Goal: Task Accomplishment & Management: Manage account settings

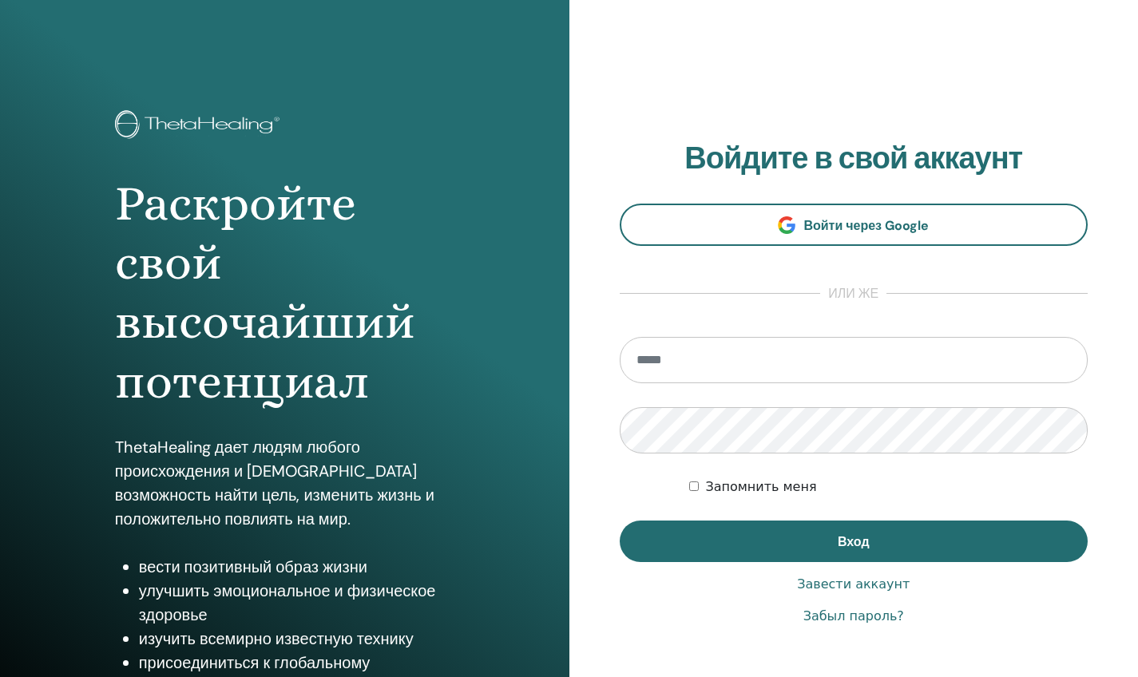
type input "**********"
click at [853, 542] on button "Вход" at bounding box center [854, 542] width 469 height 42
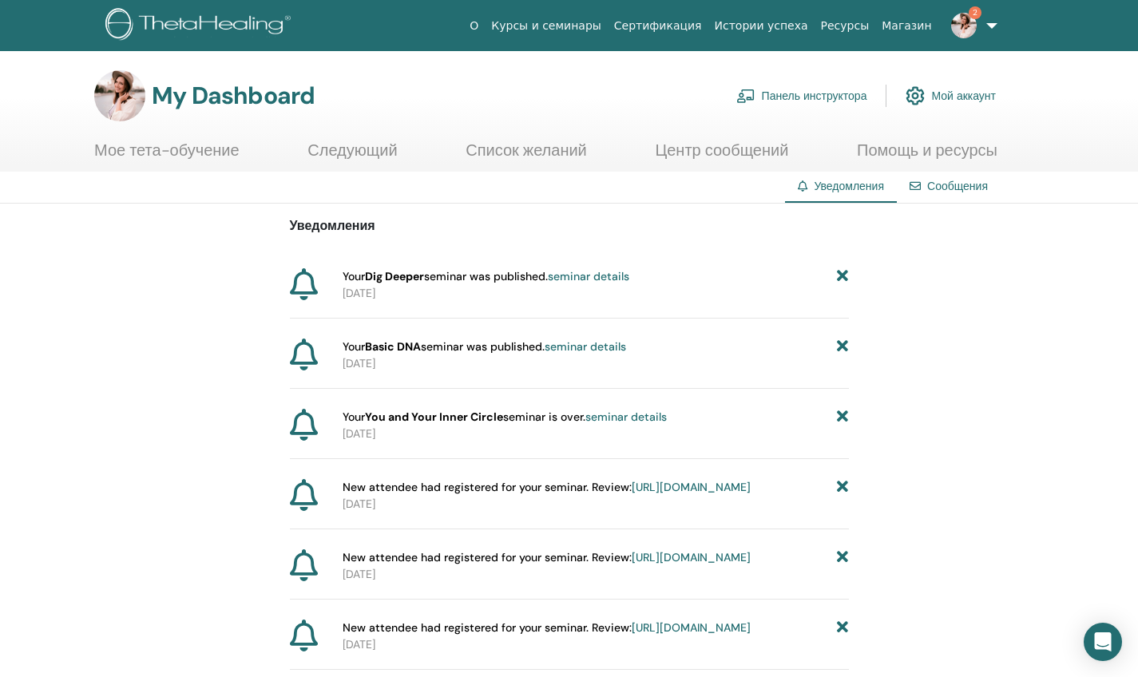
click at [815, 96] on link "Панель инструктора" at bounding box center [802, 95] width 131 height 35
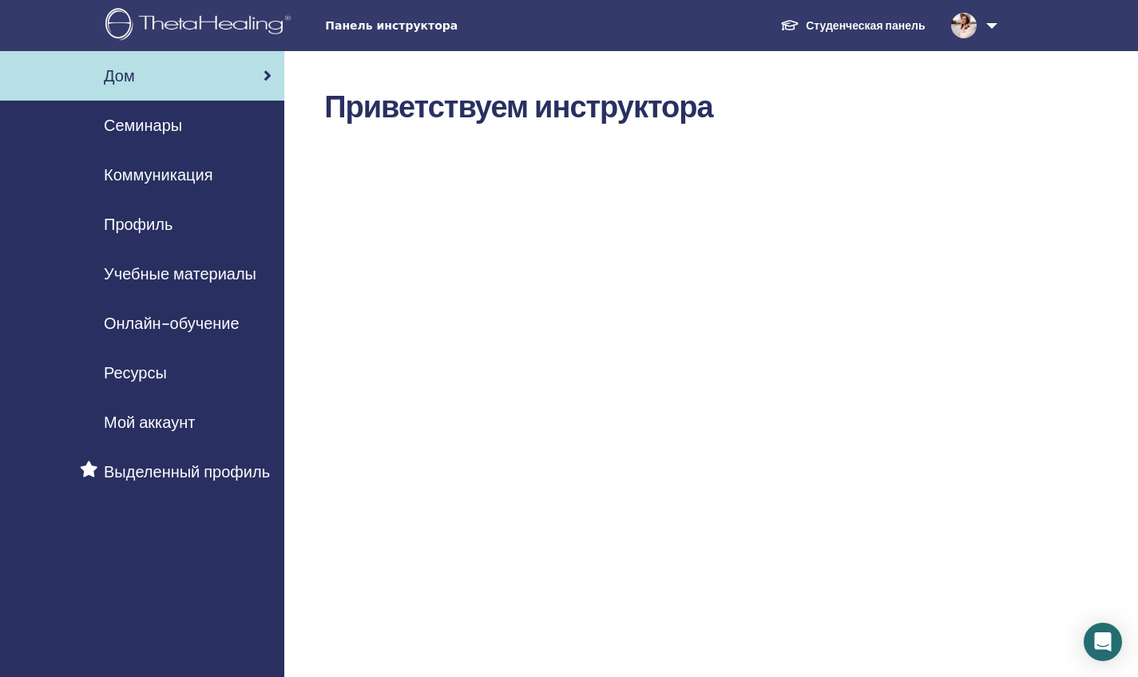
click at [143, 222] on span "Профиль" at bounding box center [138, 224] width 69 height 24
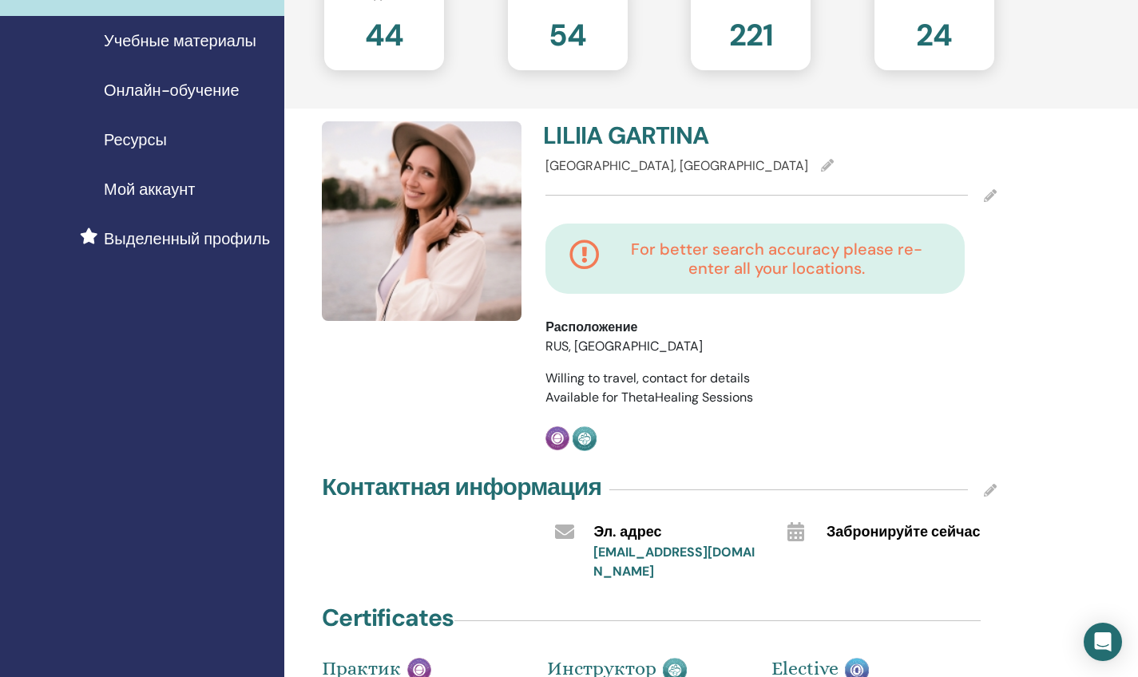
scroll to position [244, 0]
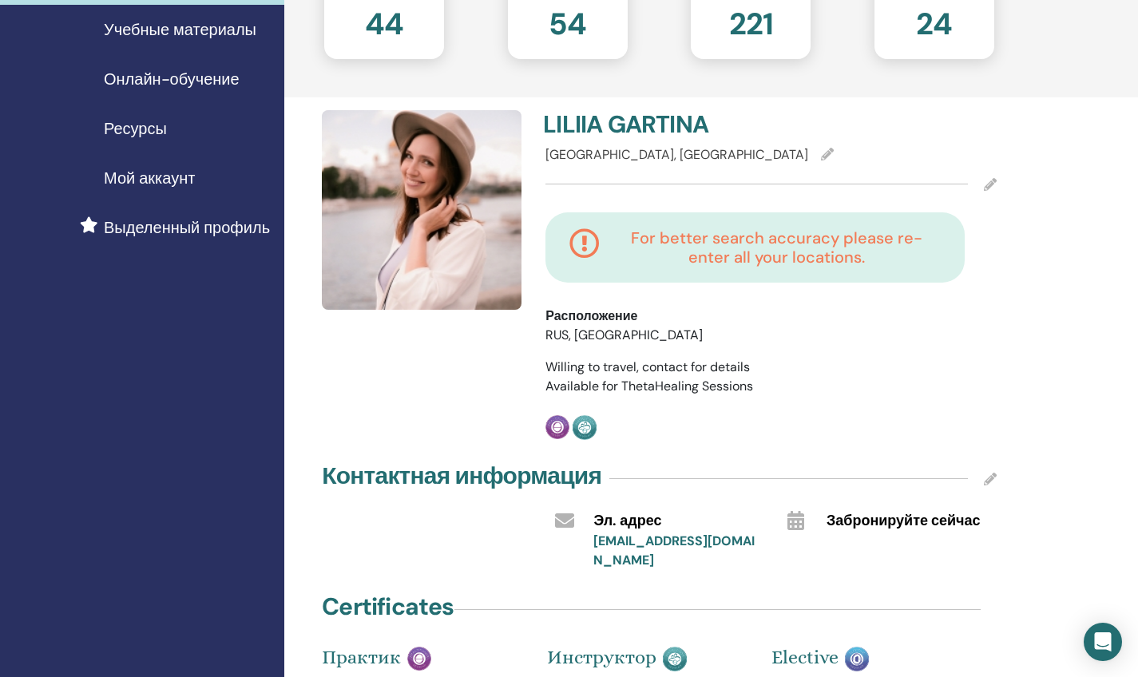
click at [614, 316] on span "Расположение" at bounding box center [592, 316] width 92 height 19
click at [625, 234] on h4 "For better search accuracy please re-enter all your locations." at bounding box center [777, 247] width 328 height 38
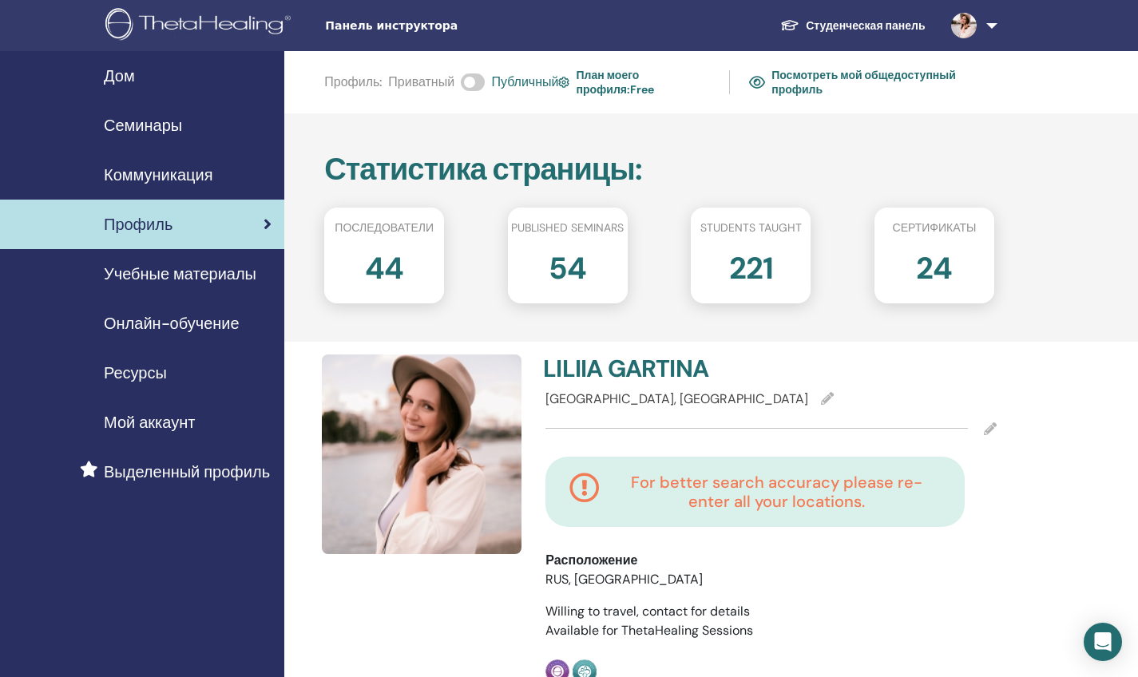
scroll to position [0, 0]
click at [171, 129] on span "Семинары" at bounding box center [143, 125] width 78 height 24
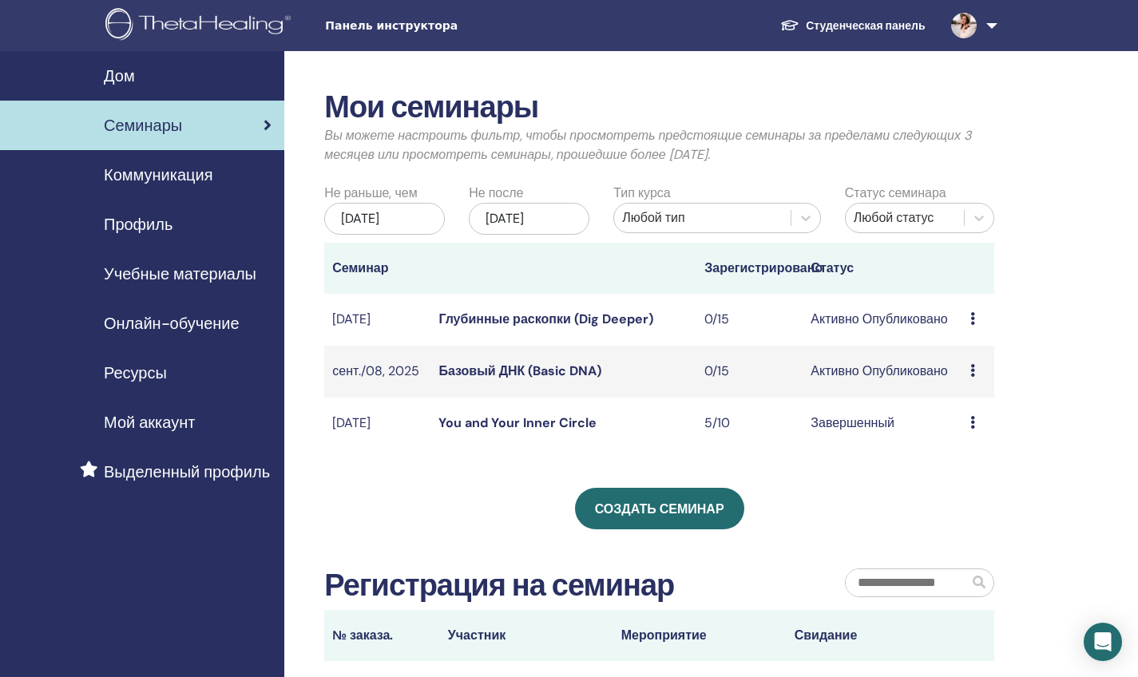
click at [407, 222] on div "июнь/04, 2025" at bounding box center [384, 219] width 121 height 32
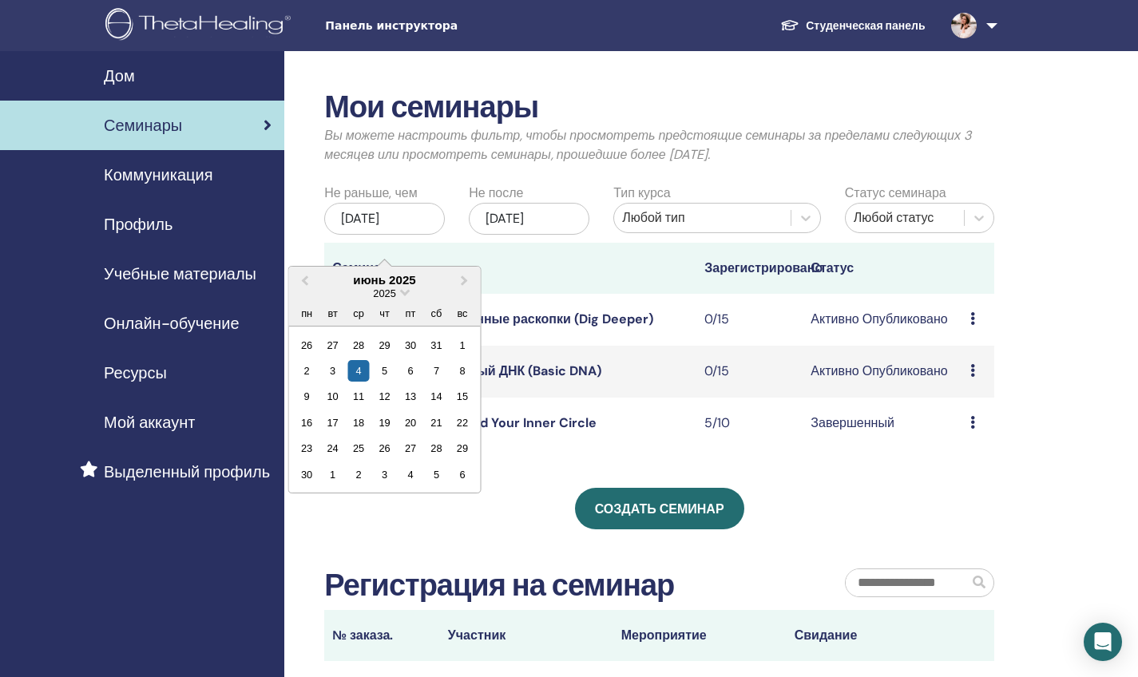
click at [400, 296] on div "2025" at bounding box center [385, 294] width 192 height 14
click at [400, 290] on div "2025" at bounding box center [385, 294] width 192 height 14
click at [312, 277] on button "Previous Month" at bounding box center [304, 281] width 26 height 26
click at [391, 288] on span "2025" at bounding box center [385, 294] width 22 height 12
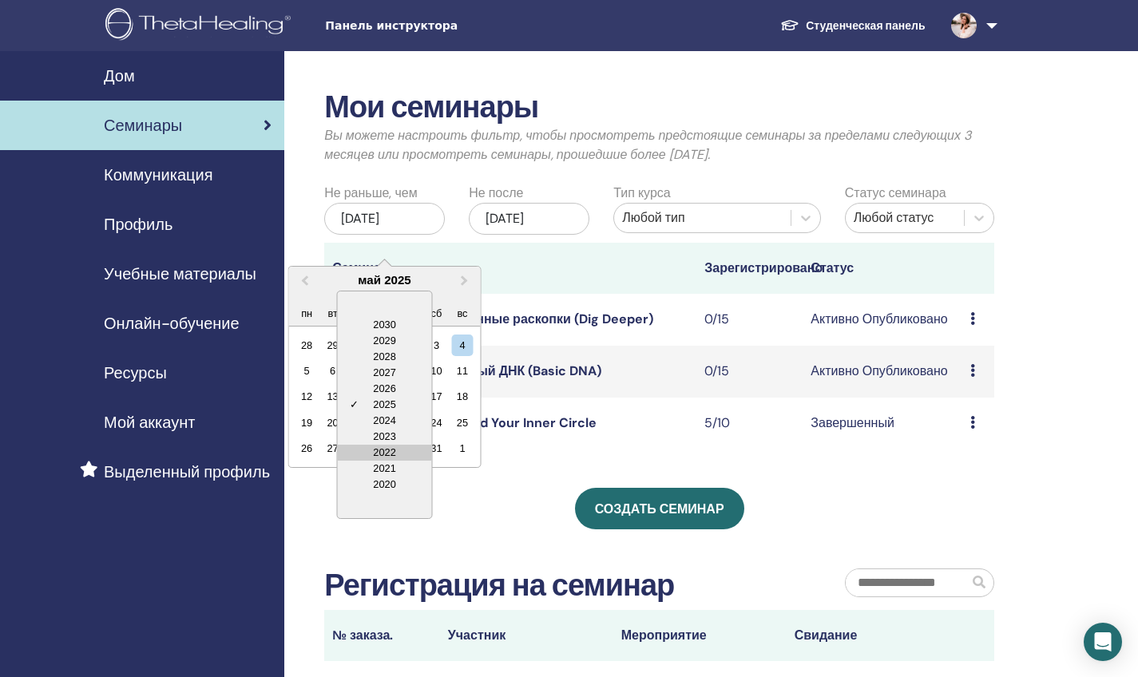
click at [389, 449] on div "2022" at bounding box center [385, 453] width 94 height 16
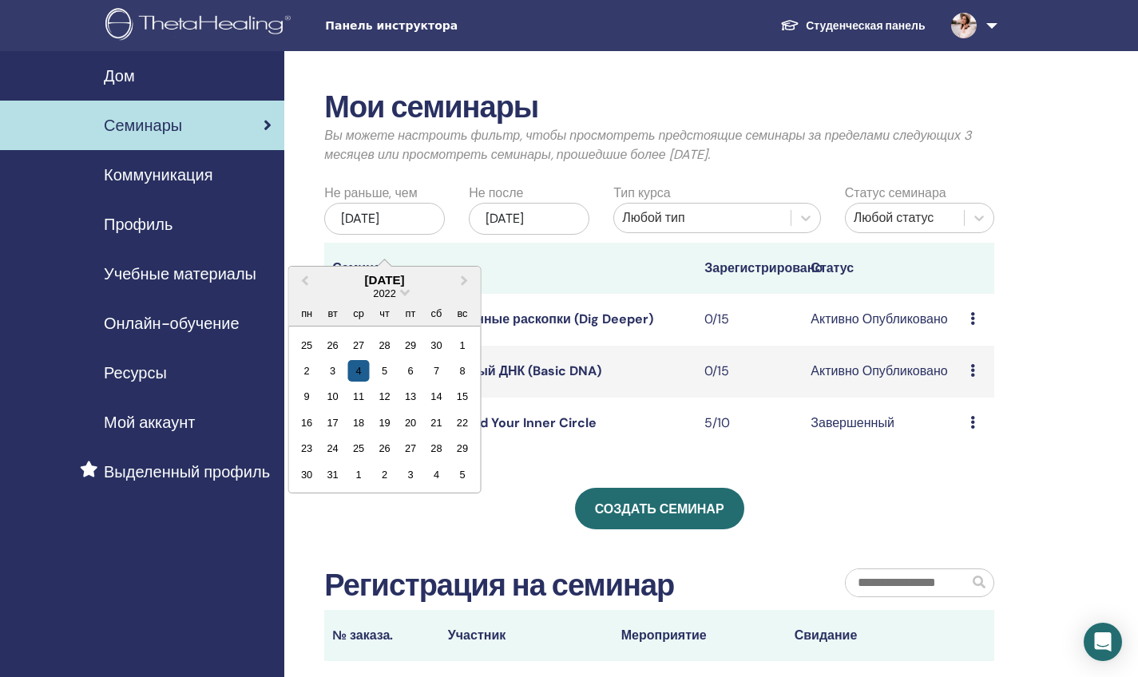
click at [363, 367] on div "4" at bounding box center [359, 371] width 22 height 22
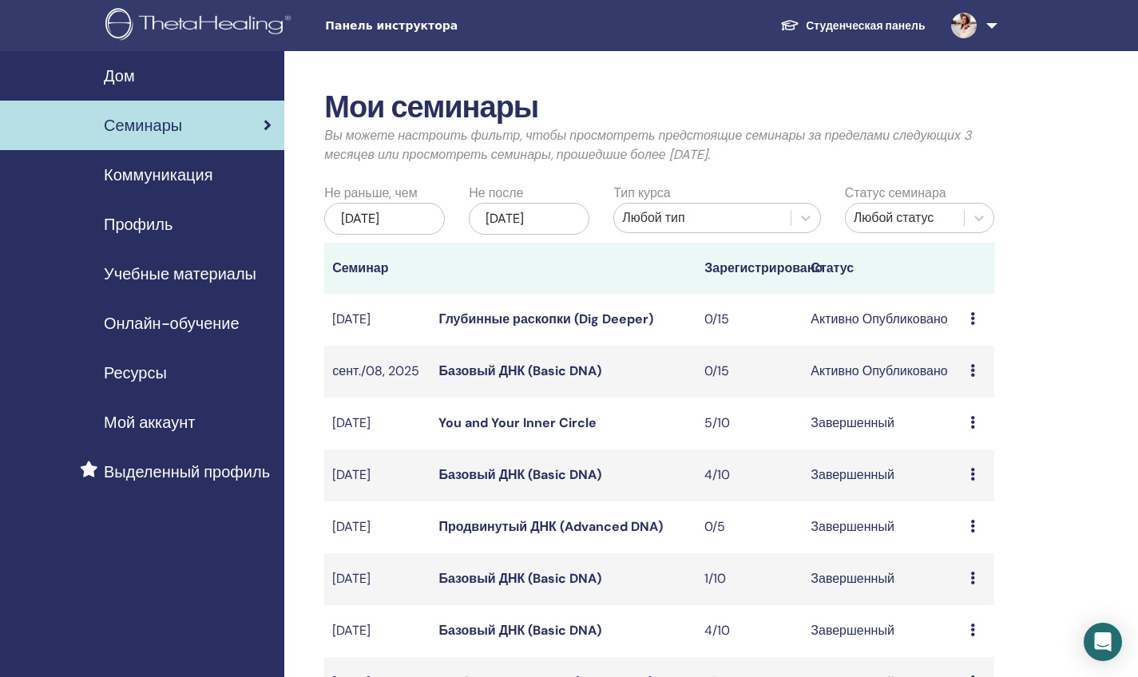
click at [570, 216] on div "дек./04, 2025" at bounding box center [529, 219] width 121 height 32
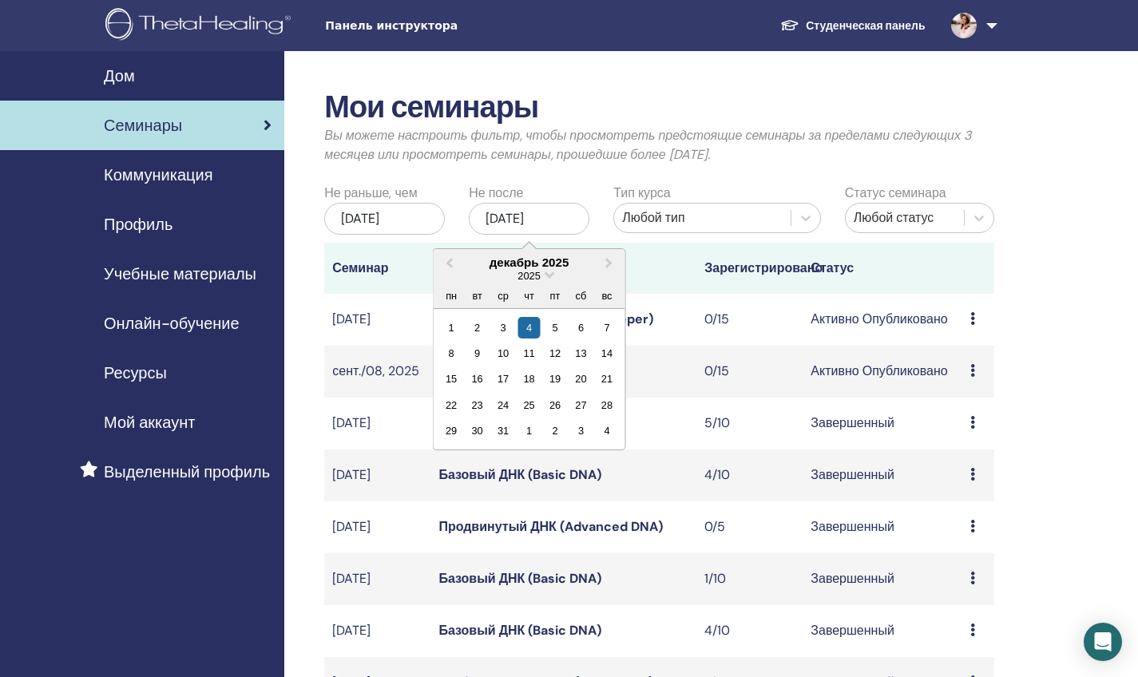
click at [545, 272] on div "2025" at bounding box center [530, 276] width 192 height 14
click at [551, 277] on span "Choose Date" at bounding box center [550, 273] width 10 height 10
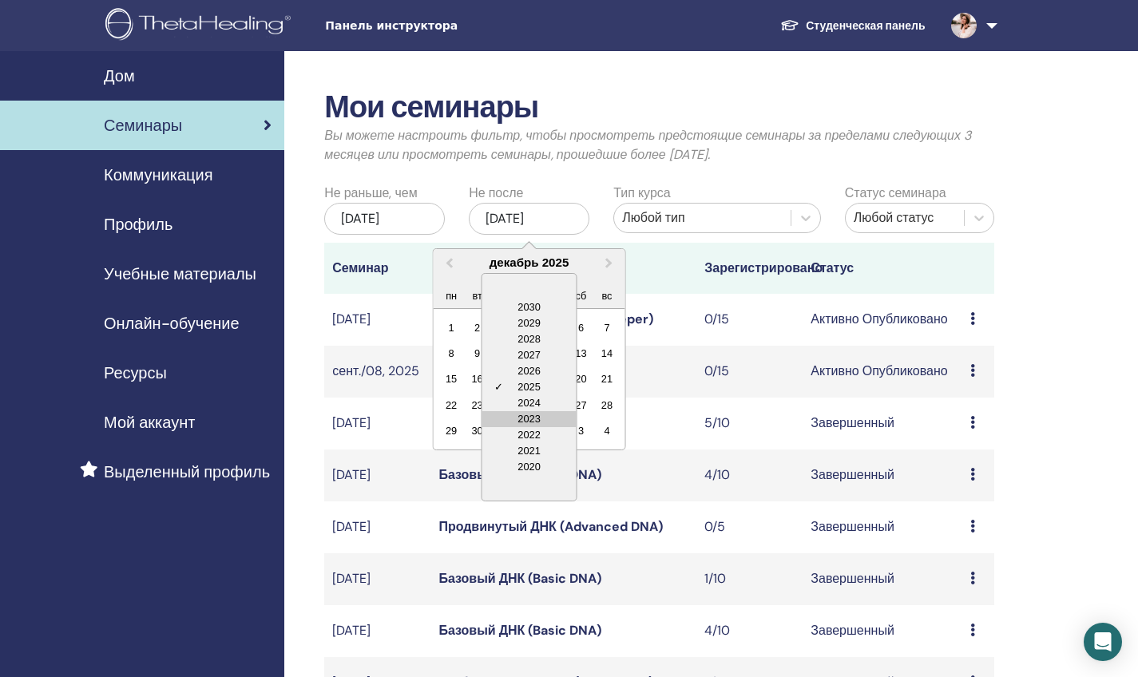
click at [542, 421] on div "2023" at bounding box center [529, 419] width 94 height 16
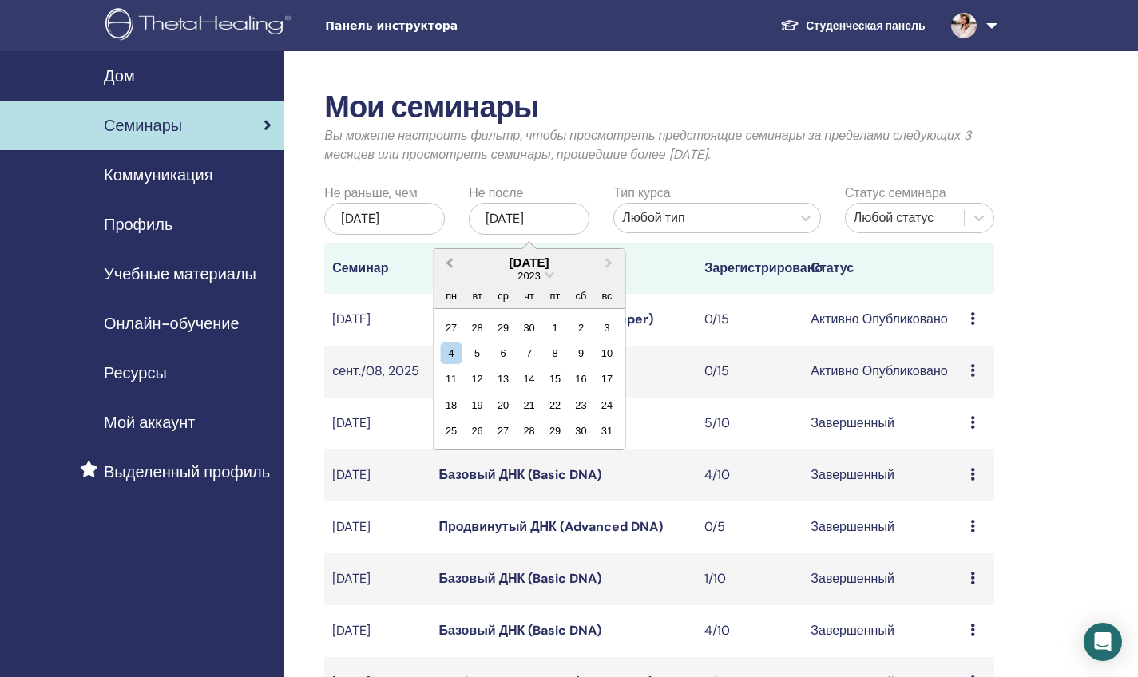
click at [450, 260] on span "Previous Month" at bounding box center [450, 262] width 0 height 17
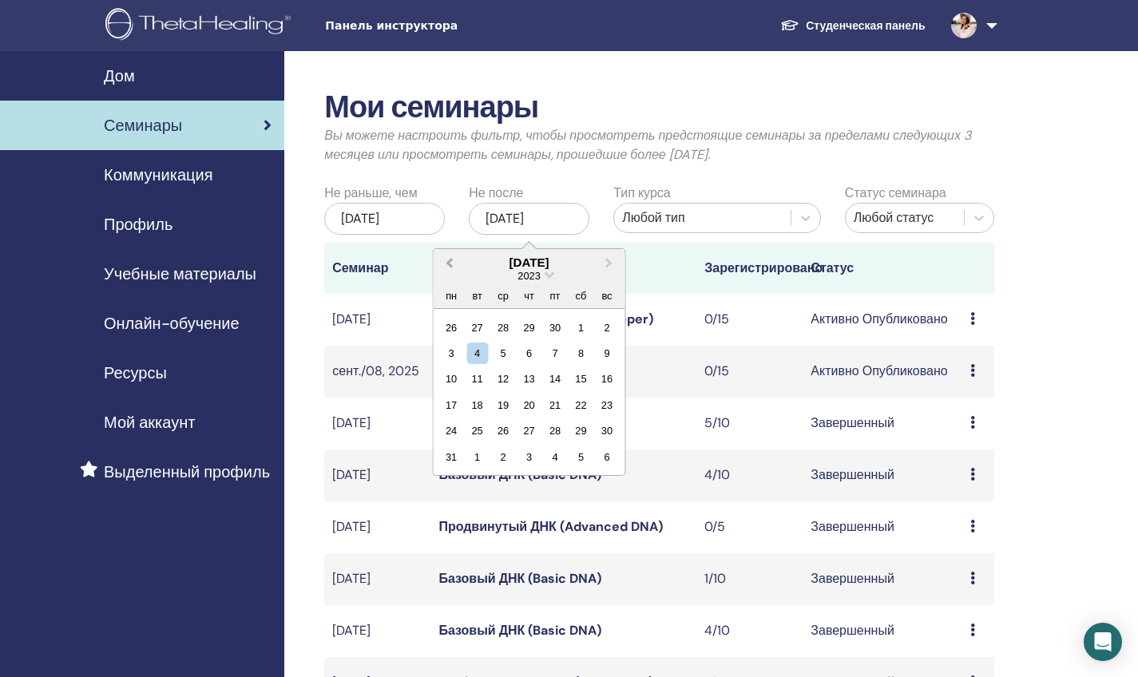
click at [450, 260] on span "Previous Month" at bounding box center [450, 262] width 0 height 17
click at [614, 260] on button "Next Month" at bounding box center [611, 264] width 26 height 26
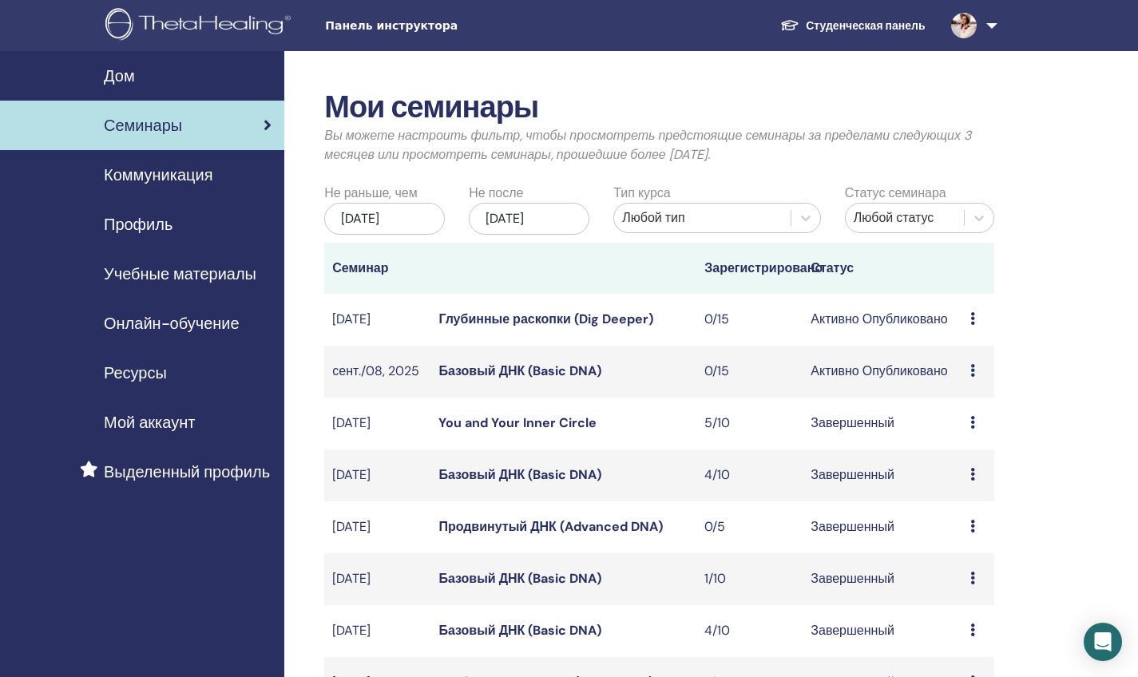
click at [1010, 293] on div "Мои семинары Вы можете настроить фильтр, чтобы просмотреть предстоящие семинары…" at bounding box center [711, 681] width 854 height 1261
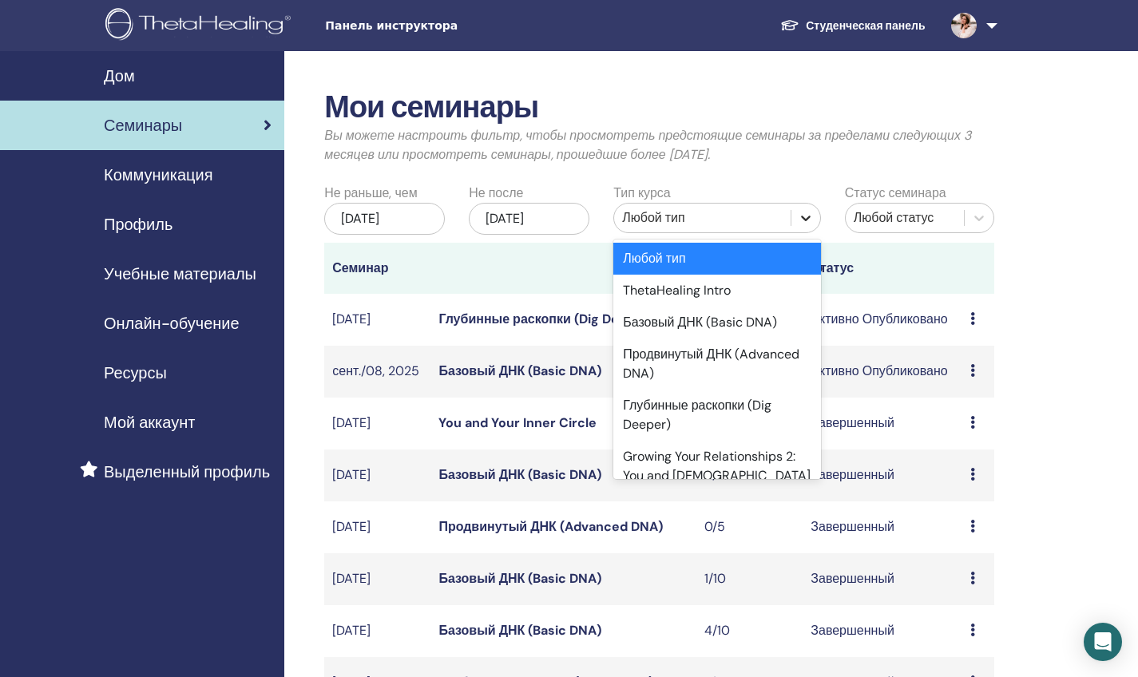
click at [802, 218] on icon at bounding box center [806, 218] width 16 height 16
click at [768, 325] on div "Базовый ДНК (Basic DNA)" at bounding box center [718, 323] width 208 height 32
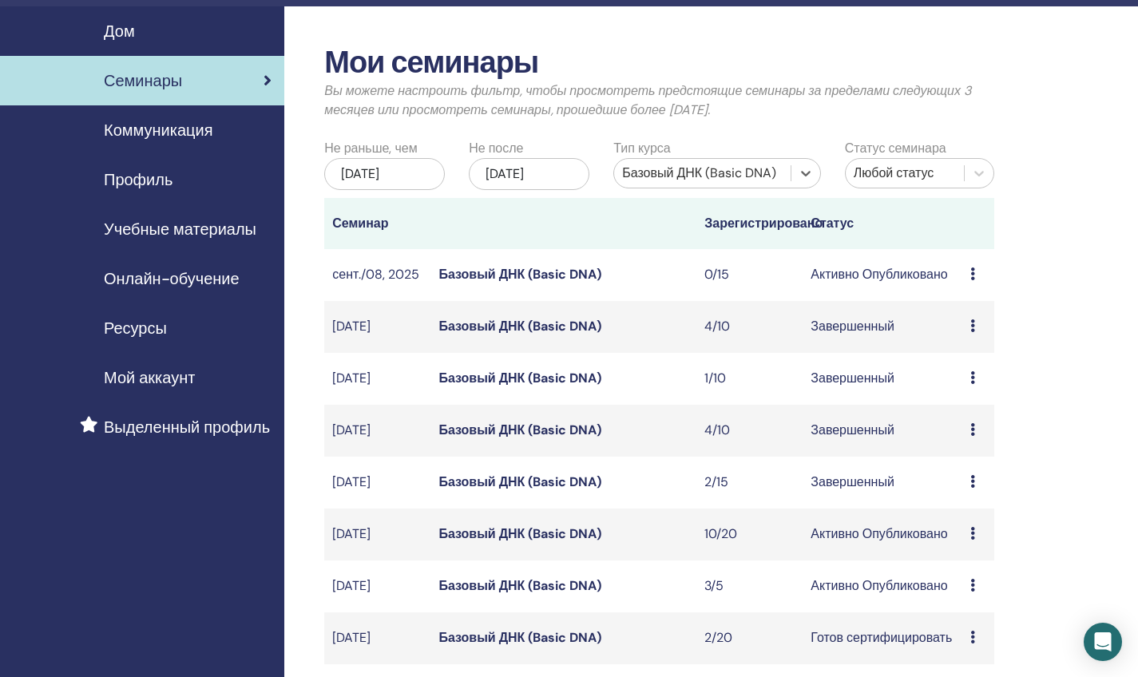
scroll to position [44, 0]
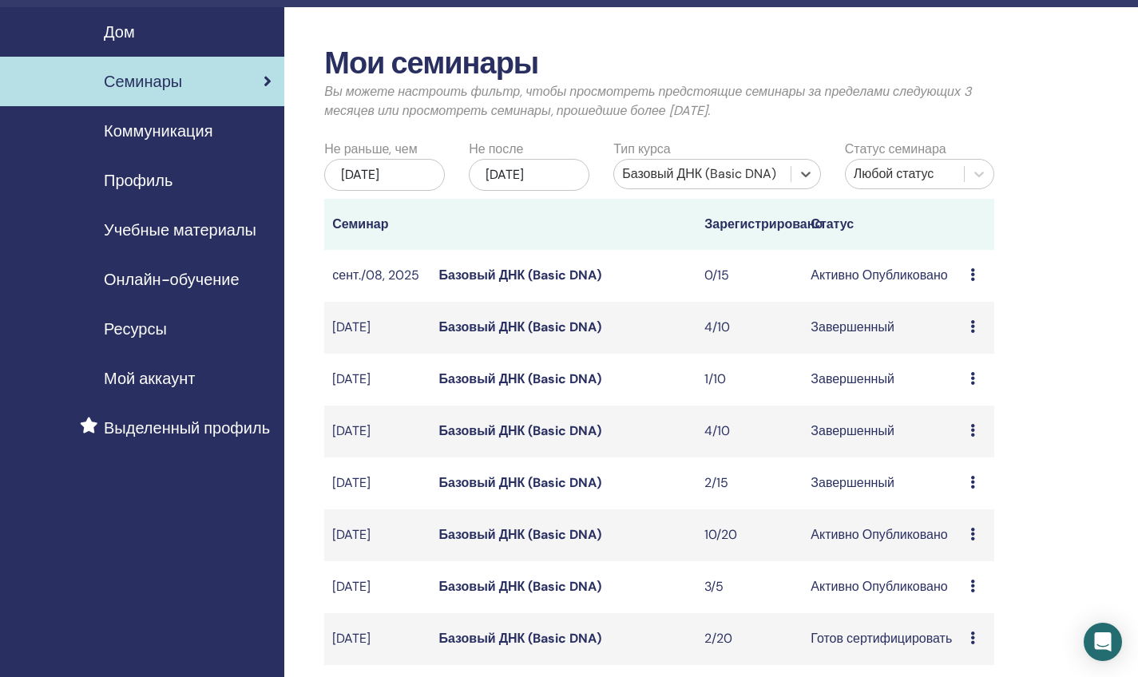
click at [557, 165] on div "дек./04, 2025" at bounding box center [529, 175] width 121 height 32
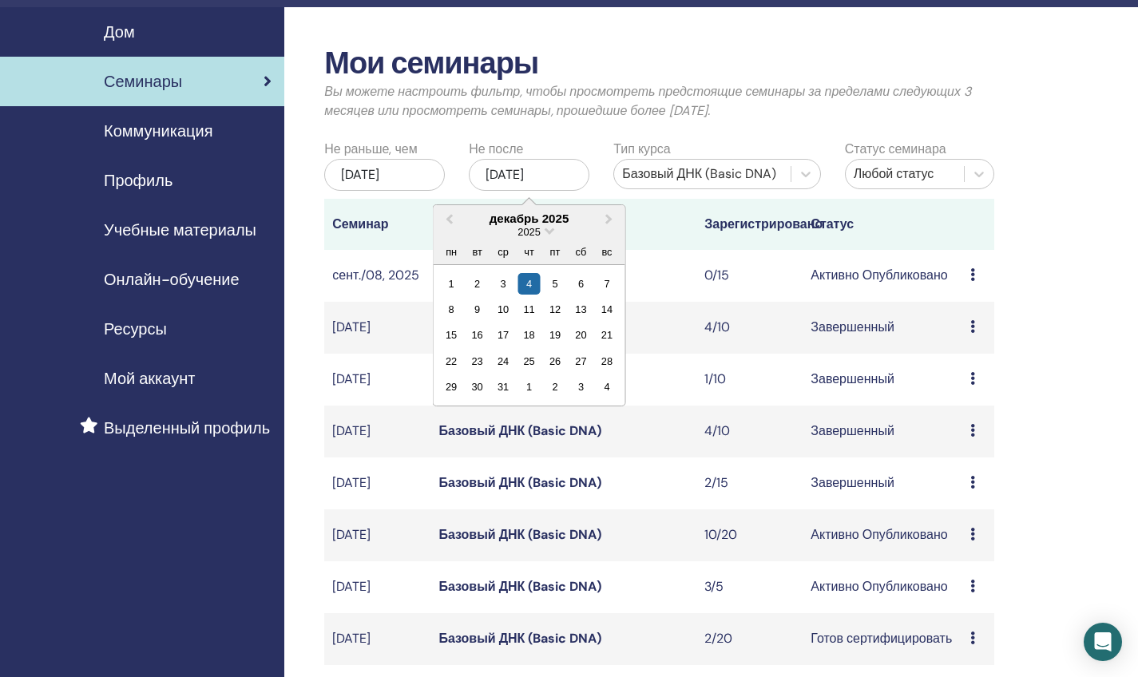
click at [545, 230] on div "2025" at bounding box center [530, 232] width 192 height 14
click at [546, 230] on span "Choose Date" at bounding box center [550, 229] width 10 height 10
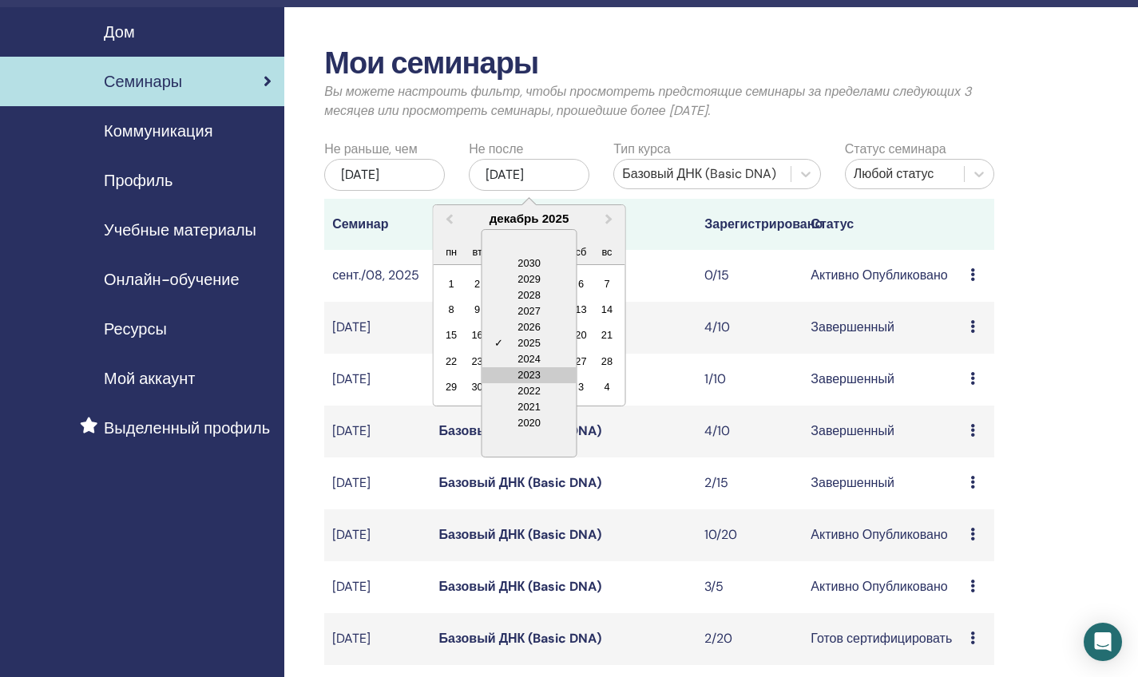
click at [544, 377] on div "2023" at bounding box center [529, 375] width 94 height 16
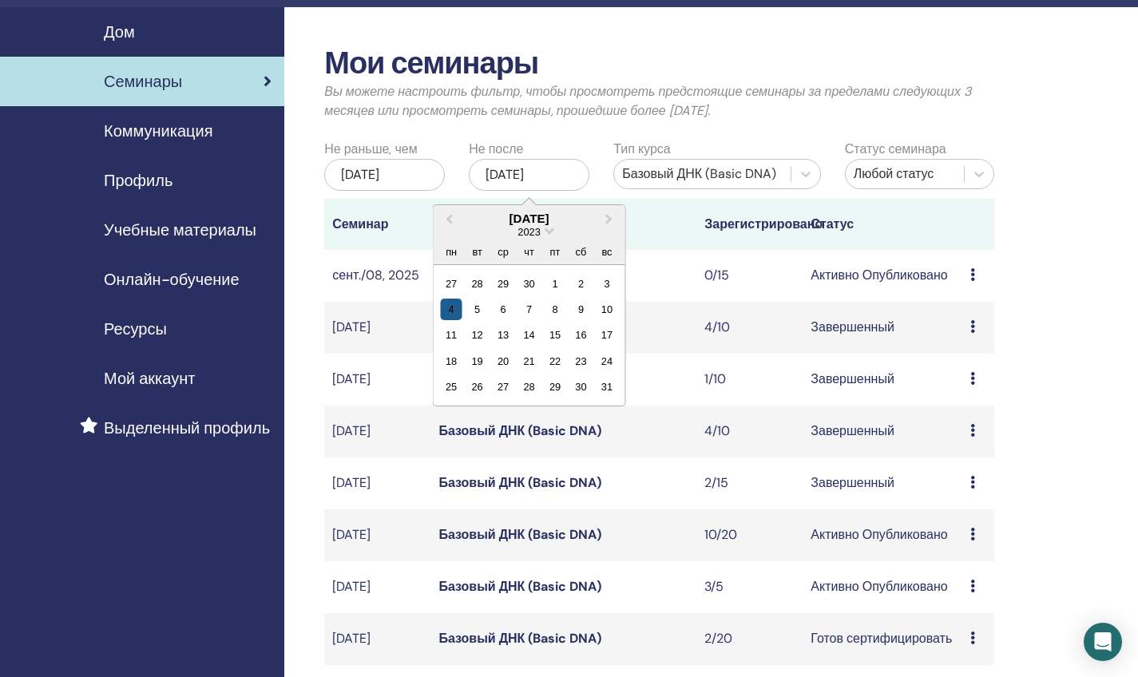
click at [456, 311] on div "4" at bounding box center [452, 310] width 22 height 22
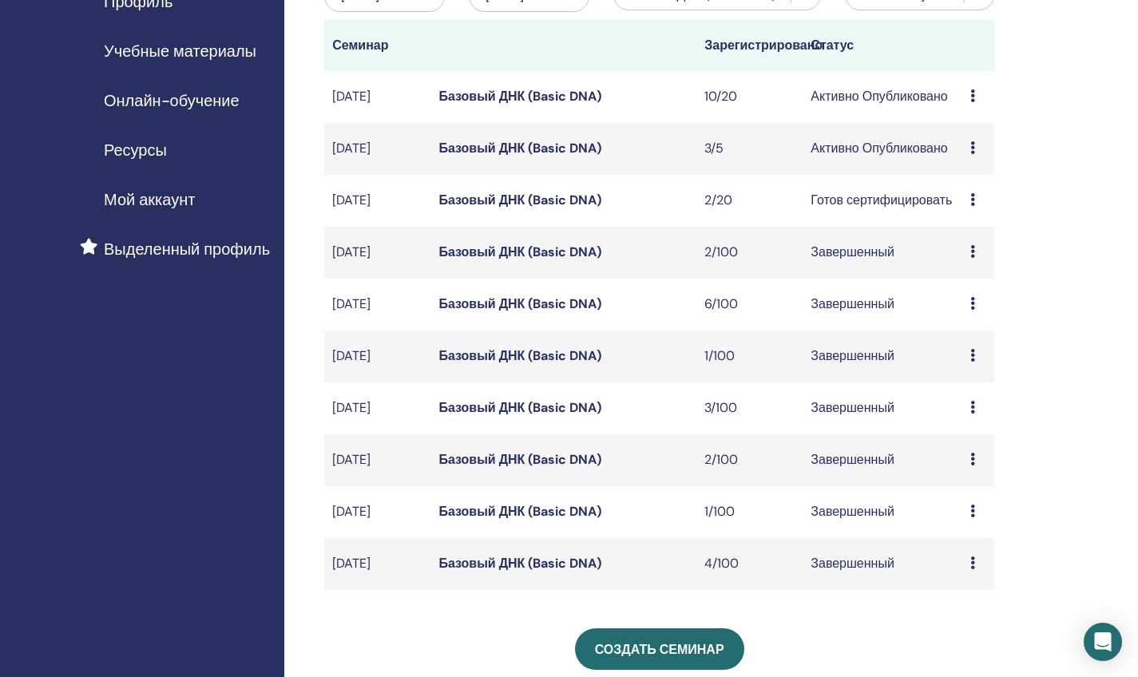
scroll to position [224, 0]
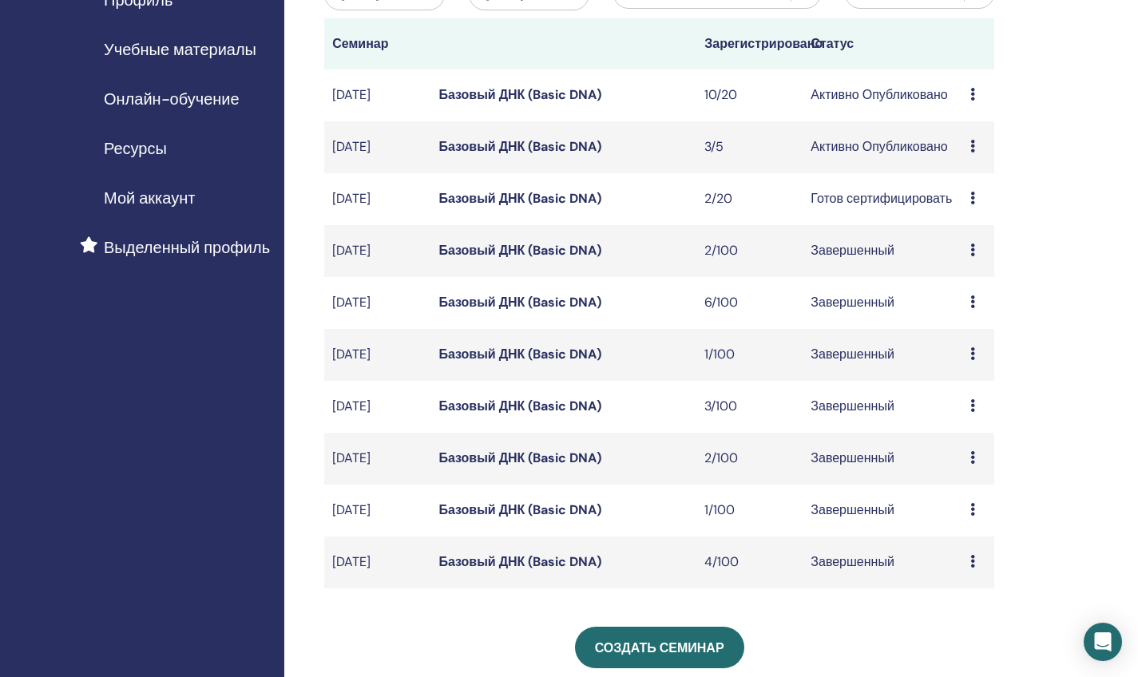
click at [975, 197] on icon at bounding box center [973, 198] width 5 height 13
click at [955, 185] on td "Готов сертифицировать" at bounding box center [883, 199] width 160 height 52
click at [897, 203] on td "Готов сертифицировать" at bounding box center [883, 199] width 160 height 52
click at [897, 212] on td "Готов сертифицировать" at bounding box center [883, 199] width 160 height 52
click at [971, 199] on icon at bounding box center [973, 198] width 5 height 13
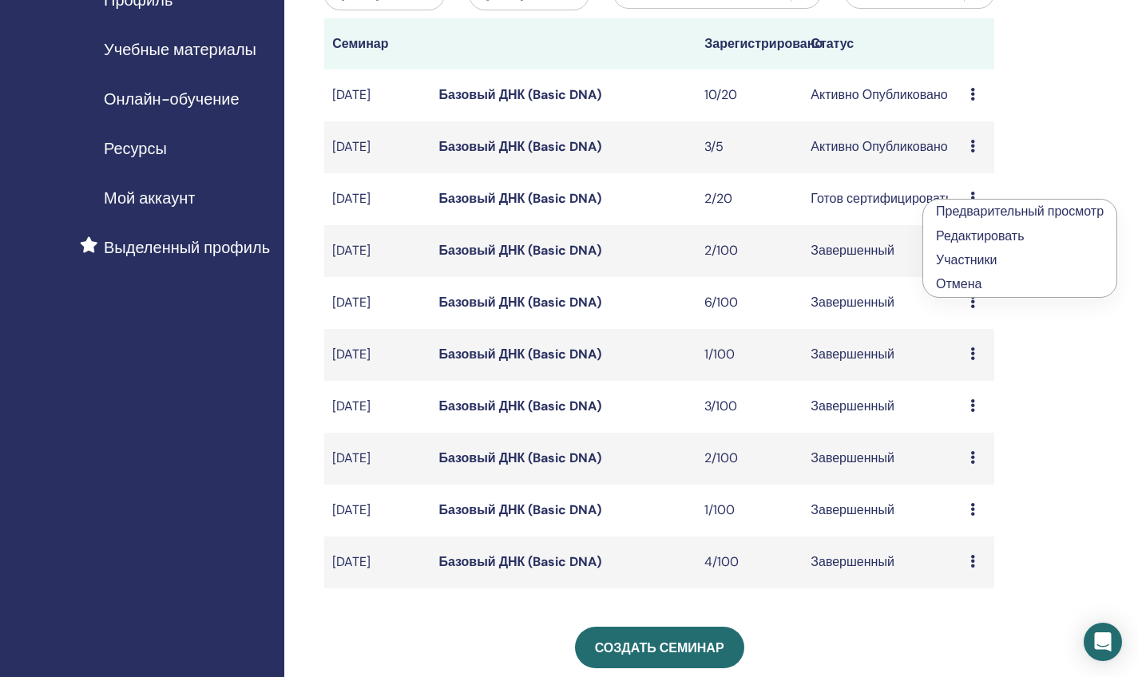
click at [993, 181] on td "Предварительный просмотр Редактировать Участники Отмена" at bounding box center [979, 199] width 32 height 52
click at [579, 201] on link "Базовый ДНК (Basic DNA)" at bounding box center [520, 198] width 163 height 17
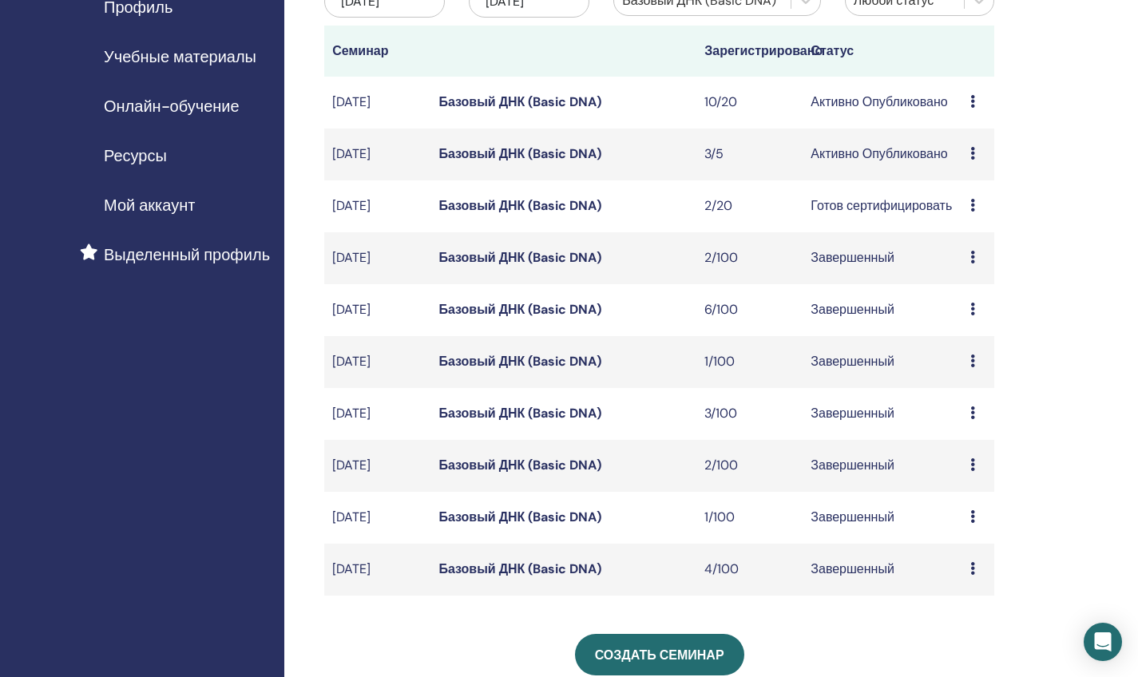
scroll to position [220, 0]
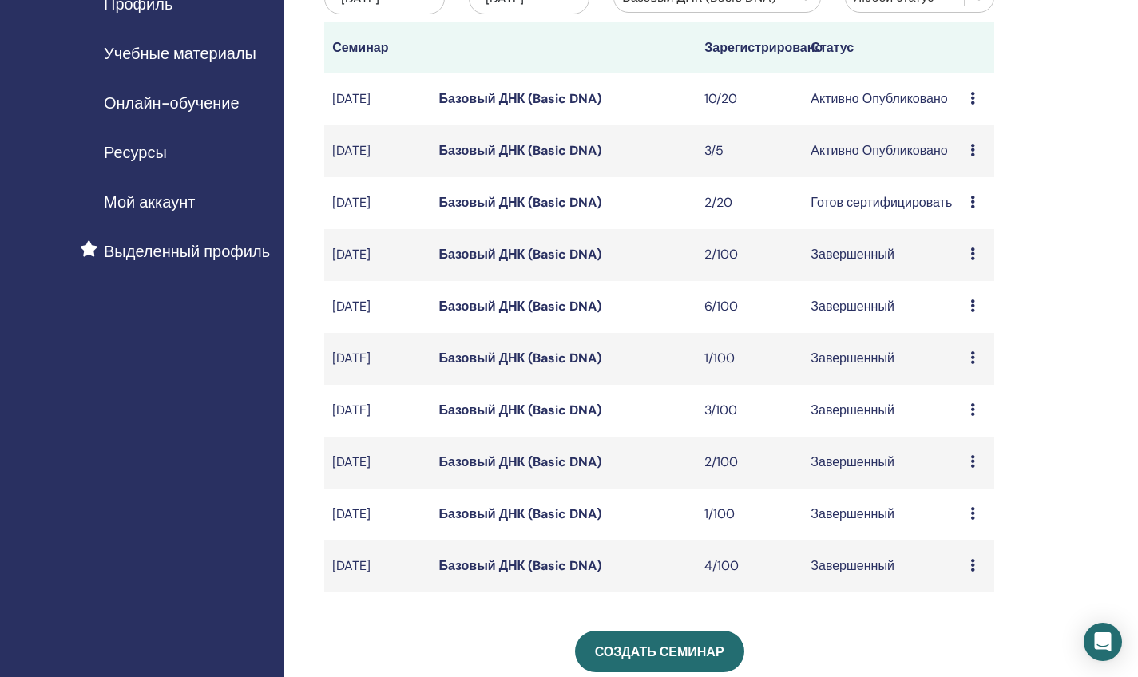
click at [577, 306] on link "Базовый ДНК (Basic DNA)" at bounding box center [520, 306] width 163 height 17
click at [506, 202] on link "Базовый ДНК (Basic DNA)" at bounding box center [520, 202] width 163 height 17
click at [405, 309] on td "сент./30, 2022" at bounding box center [377, 307] width 106 height 52
click at [478, 307] on link "Базовый ДНК (Basic DNA)" at bounding box center [520, 306] width 163 height 17
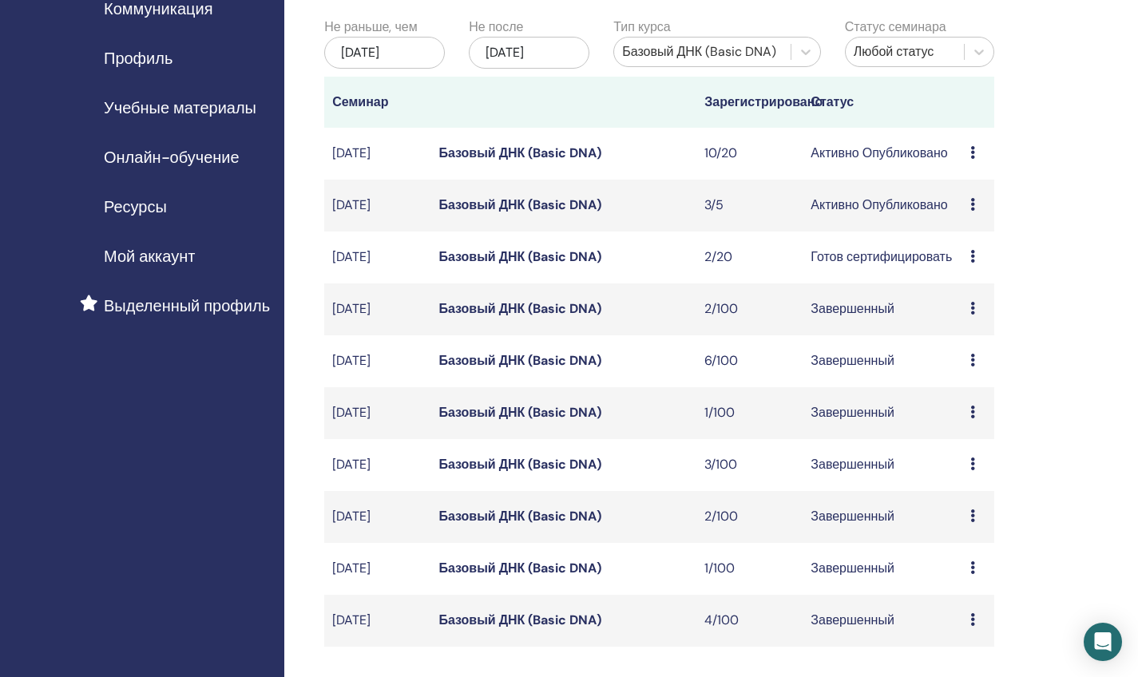
scroll to position [164, 0]
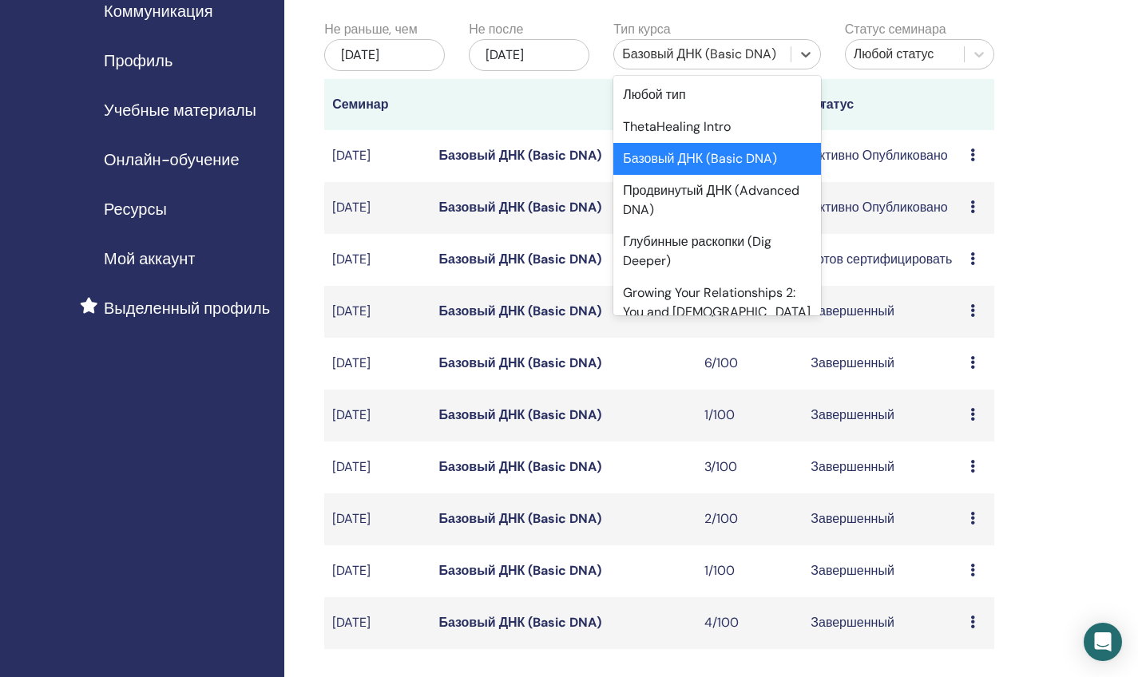
click at [760, 45] on div "Базовый ДНК (Basic DNA)" at bounding box center [702, 54] width 161 height 19
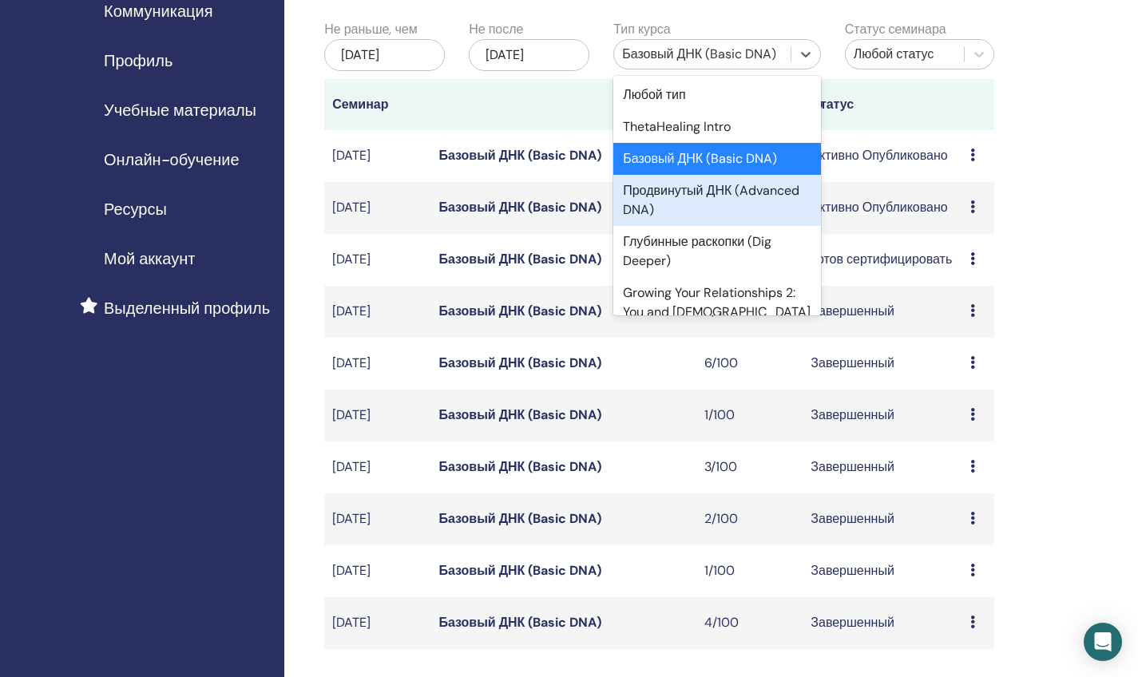
click at [713, 201] on div "Продвинутый ДНК (Advanced DNA)" at bounding box center [718, 200] width 208 height 51
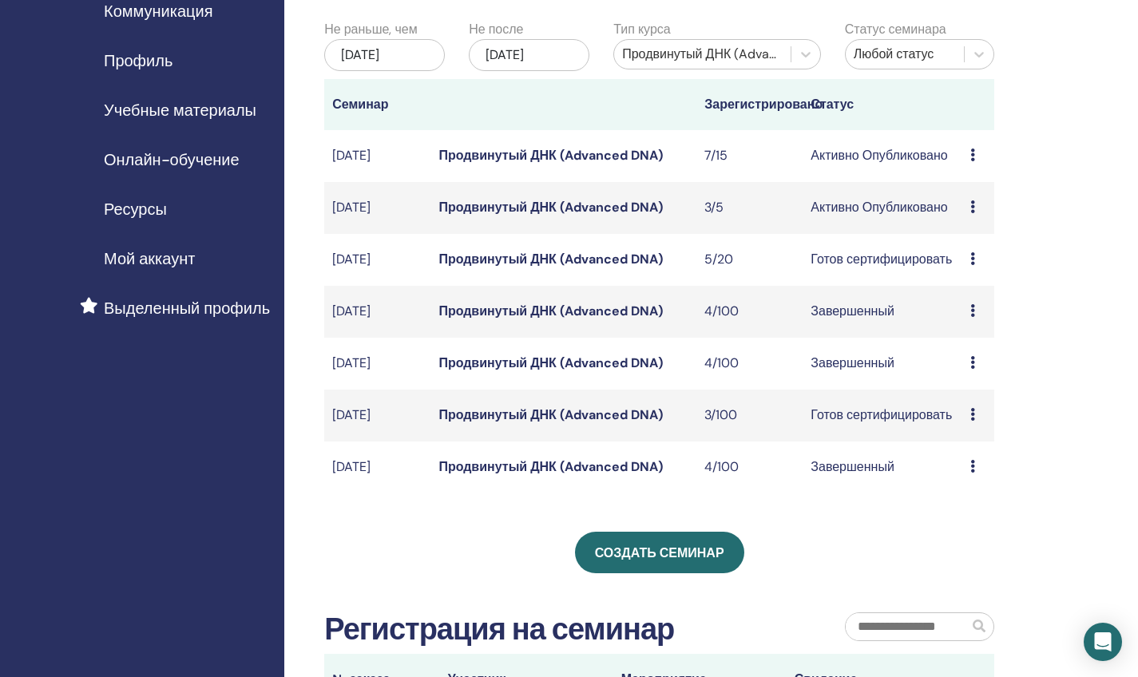
click at [554, 362] on link "Продвинутый ДНК (Advanced DNA)" at bounding box center [551, 363] width 224 height 17
click at [737, 54] on div "Продвинутый ДНК (Advanced DNA)" at bounding box center [702, 54] width 161 height 19
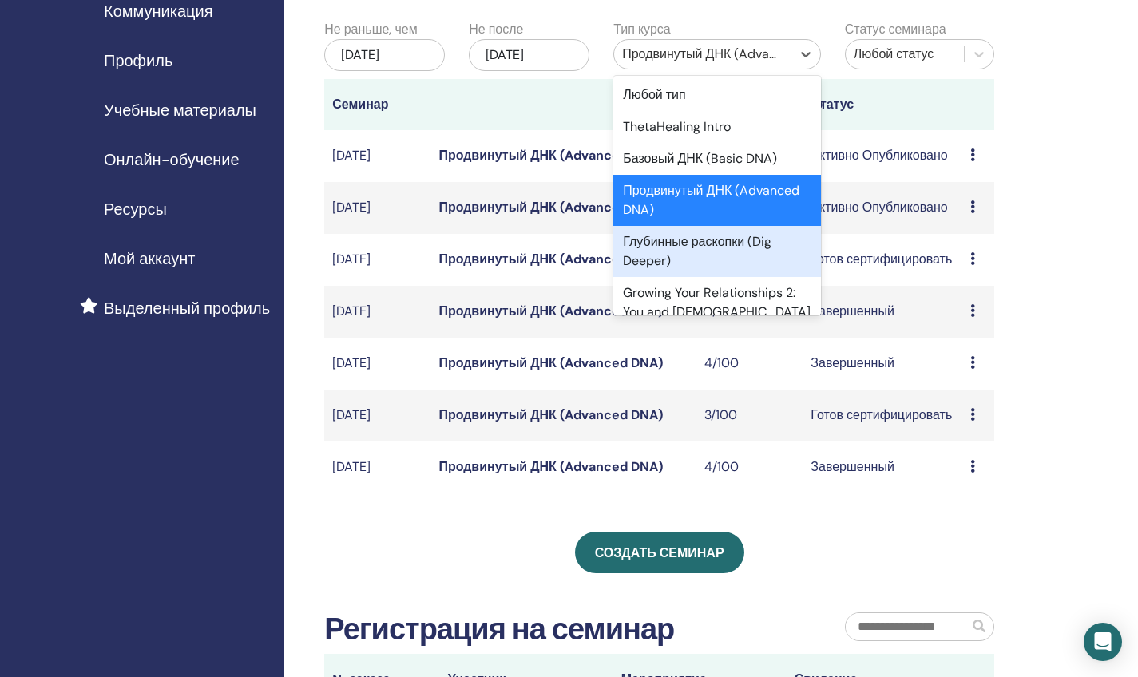
click at [707, 244] on div "Глубинные раскопки (Dig Deeper)" at bounding box center [718, 251] width 208 height 51
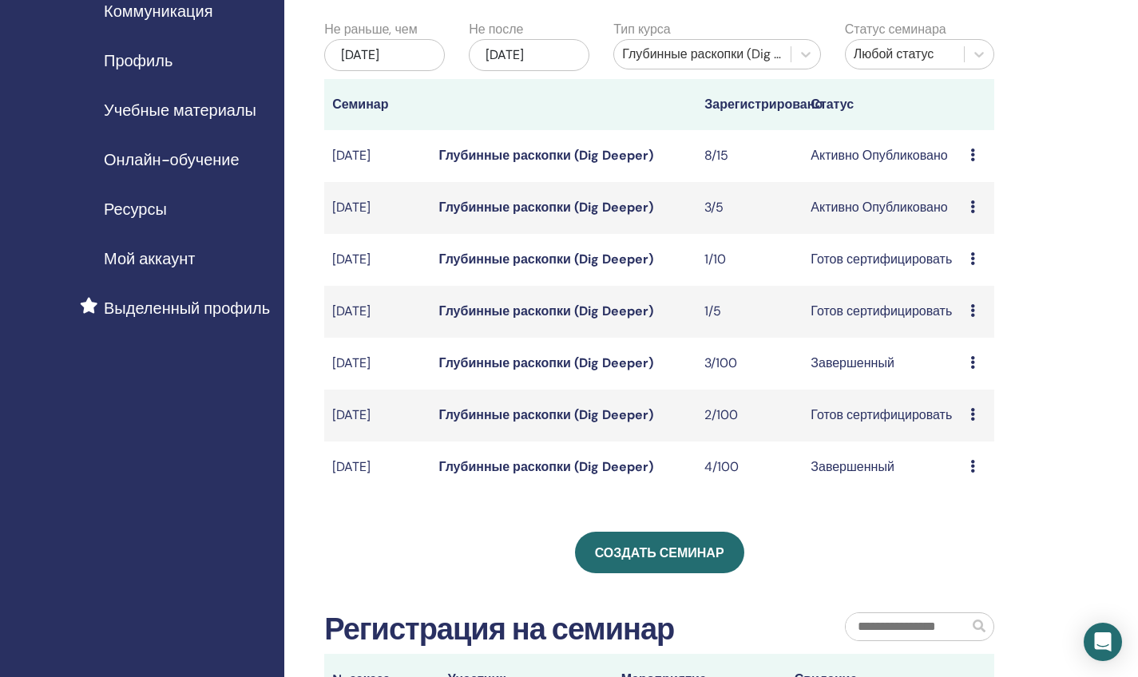
click at [499, 368] on link "Глубинные раскопки (Dig Deeper)" at bounding box center [546, 363] width 214 height 17
click at [574, 369] on link "Глубинные раскопки (Dig Deeper)" at bounding box center [546, 363] width 214 height 17
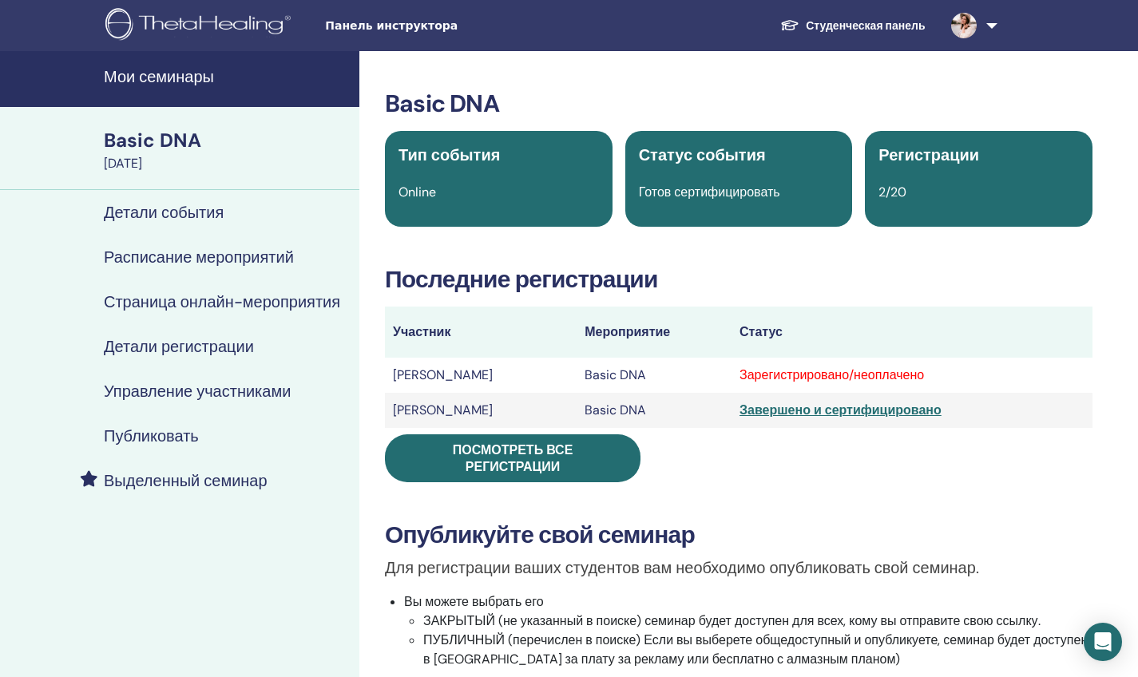
click at [884, 379] on div "Зарегистрировано/неоплачено" at bounding box center [912, 375] width 345 height 19
click at [856, 371] on div "Зарегистрировано/неоплачено" at bounding box center [912, 375] width 345 height 19
click at [856, 375] on div "Зарегистрировано/неоплачено" at bounding box center [912, 375] width 345 height 19
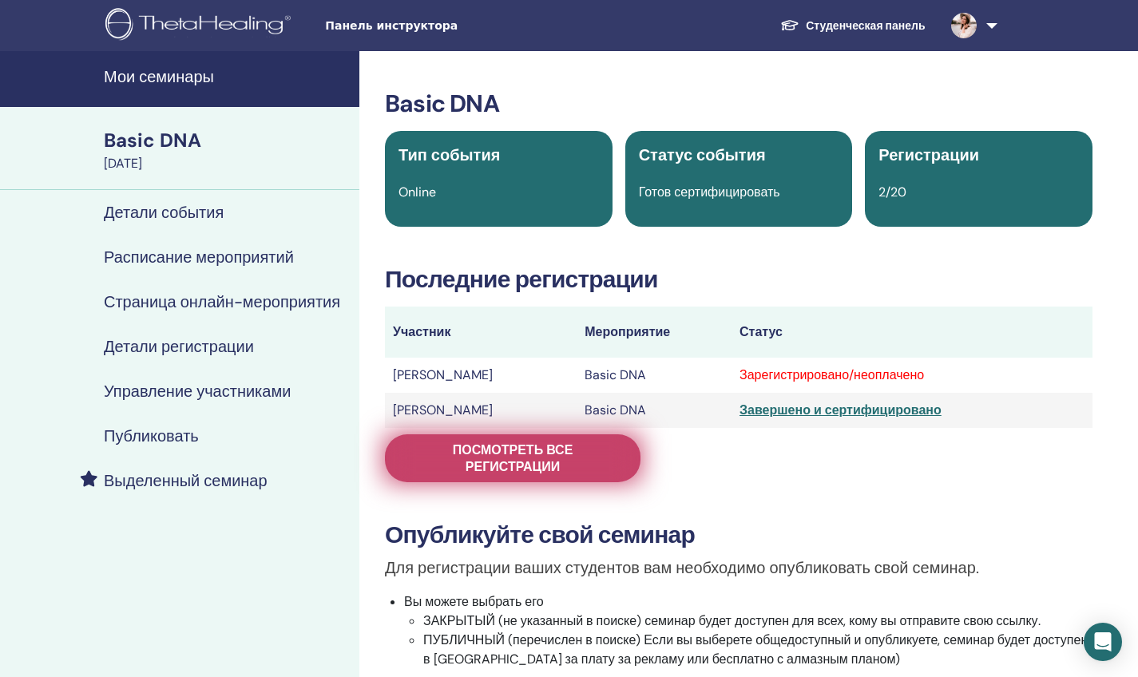
click at [593, 456] on span "Посмотреть все регистрации" at bounding box center [513, 459] width 216 height 34
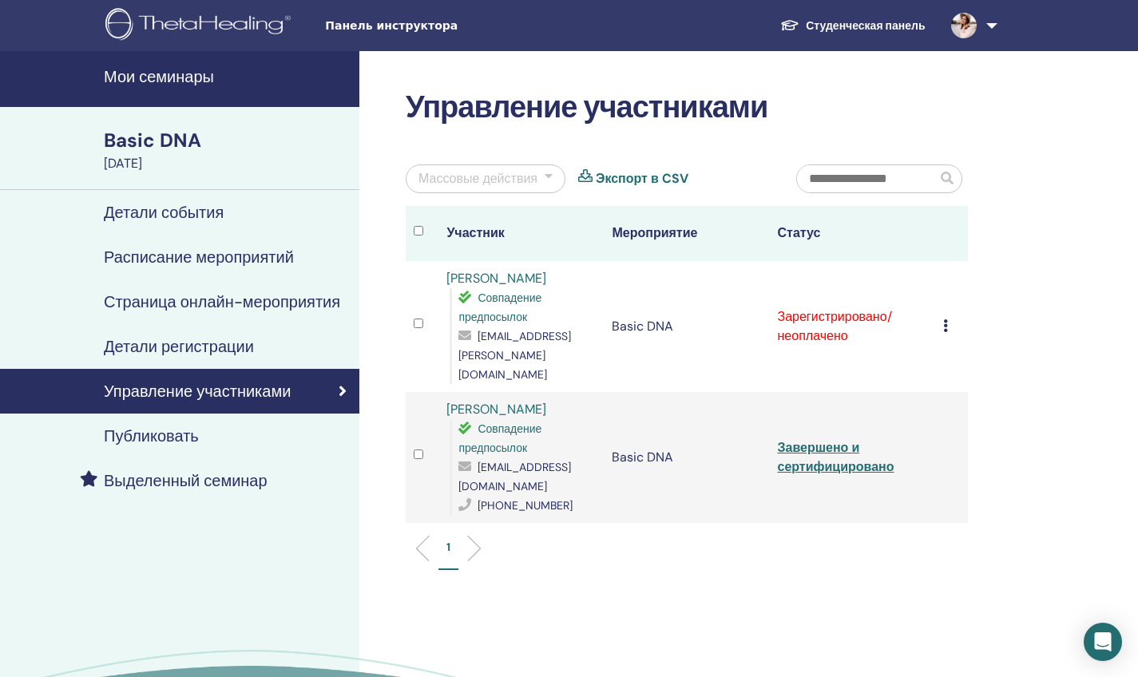
click at [947, 320] on icon at bounding box center [945, 326] width 5 height 13
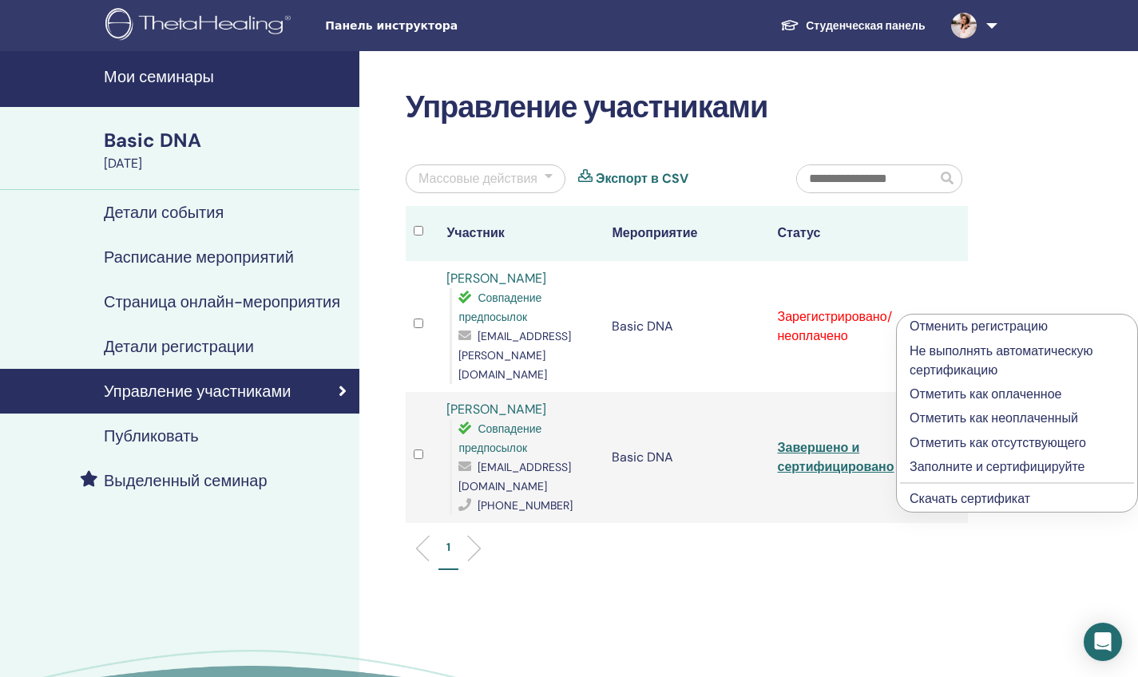
click at [949, 466] on p "Заполните и сертифицируйте" at bounding box center [1017, 467] width 215 height 19
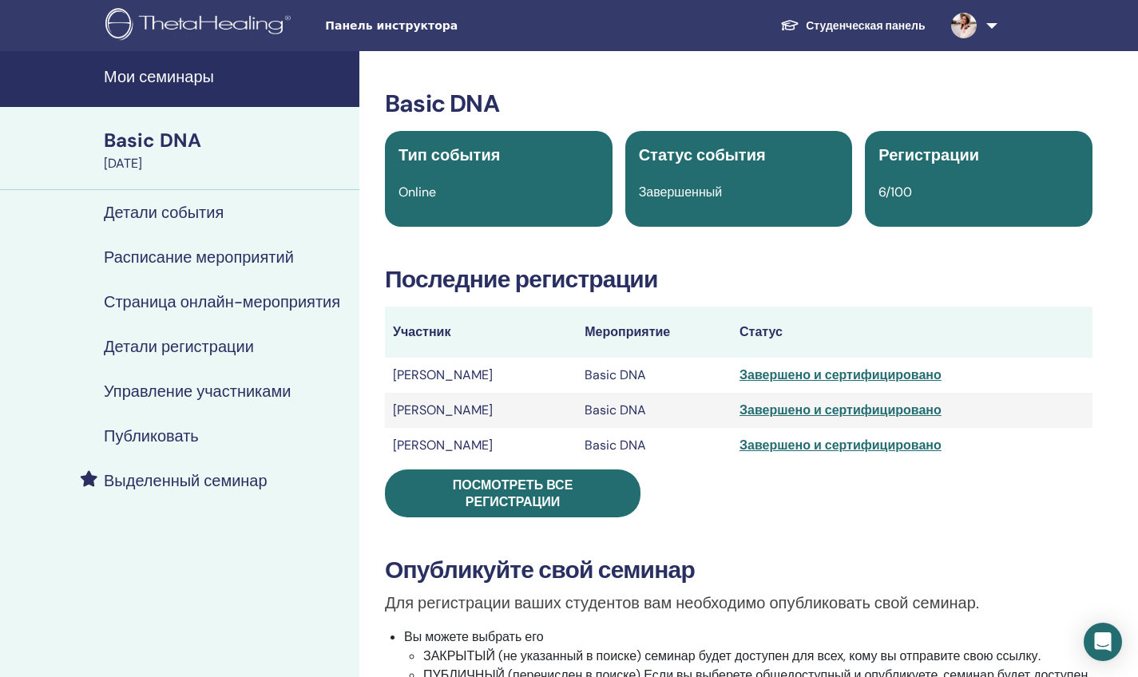
click at [695, 413] on td "Basic DNA" at bounding box center [654, 410] width 155 height 35
click at [766, 411] on div "Завершено и сертифицировано" at bounding box center [912, 410] width 345 height 19
click at [463, 407] on td "[PERSON_NAME]" at bounding box center [481, 410] width 192 height 35
click at [620, 409] on td "Basic DNA" at bounding box center [654, 410] width 155 height 35
click at [450, 411] on td "[PERSON_NAME]" at bounding box center [481, 410] width 192 height 35
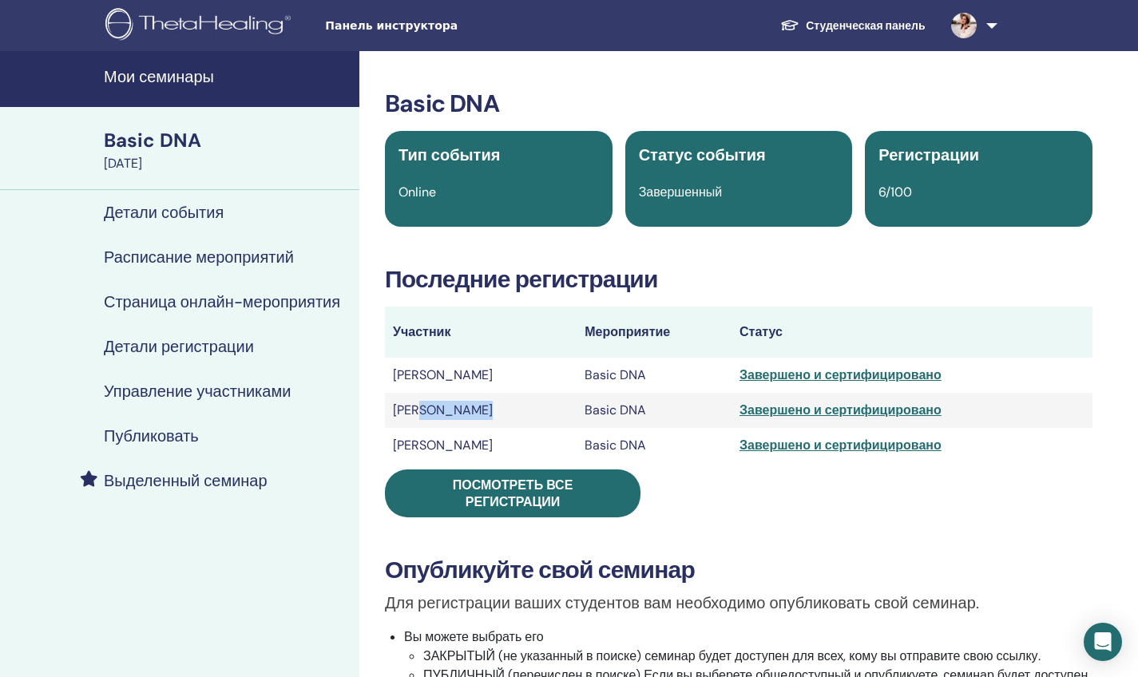
click at [450, 411] on td "Яся Капустина" at bounding box center [481, 410] width 192 height 35
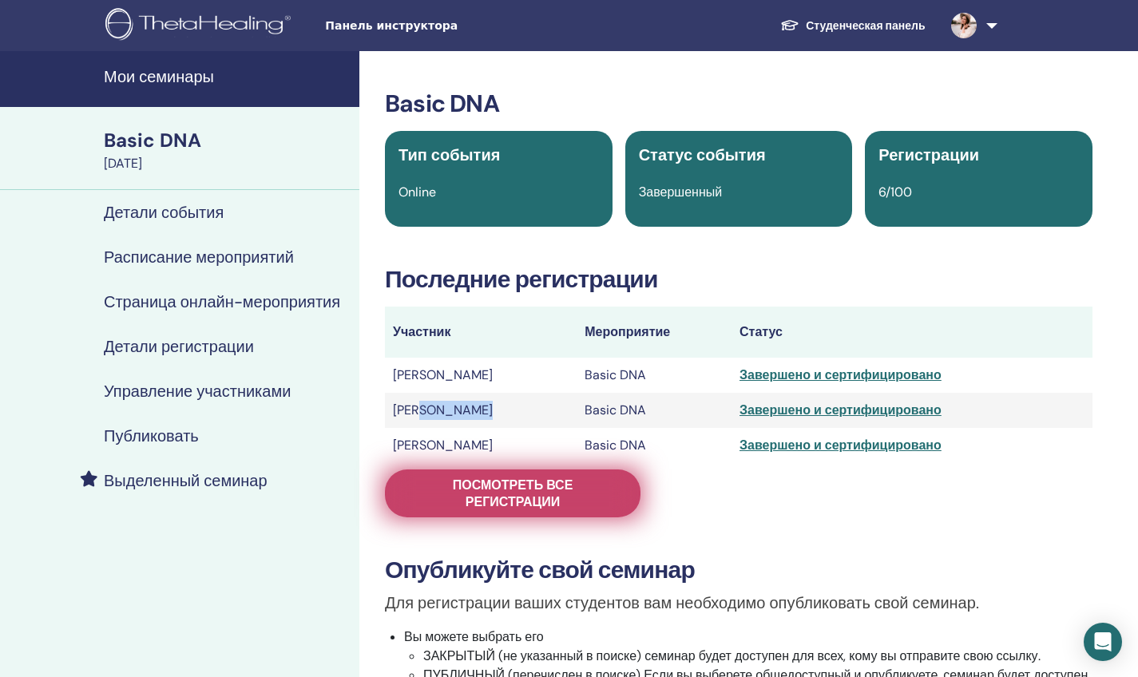
click at [489, 490] on span "Посмотреть все регистрации" at bounding box center [513, 494] width 216 height 34
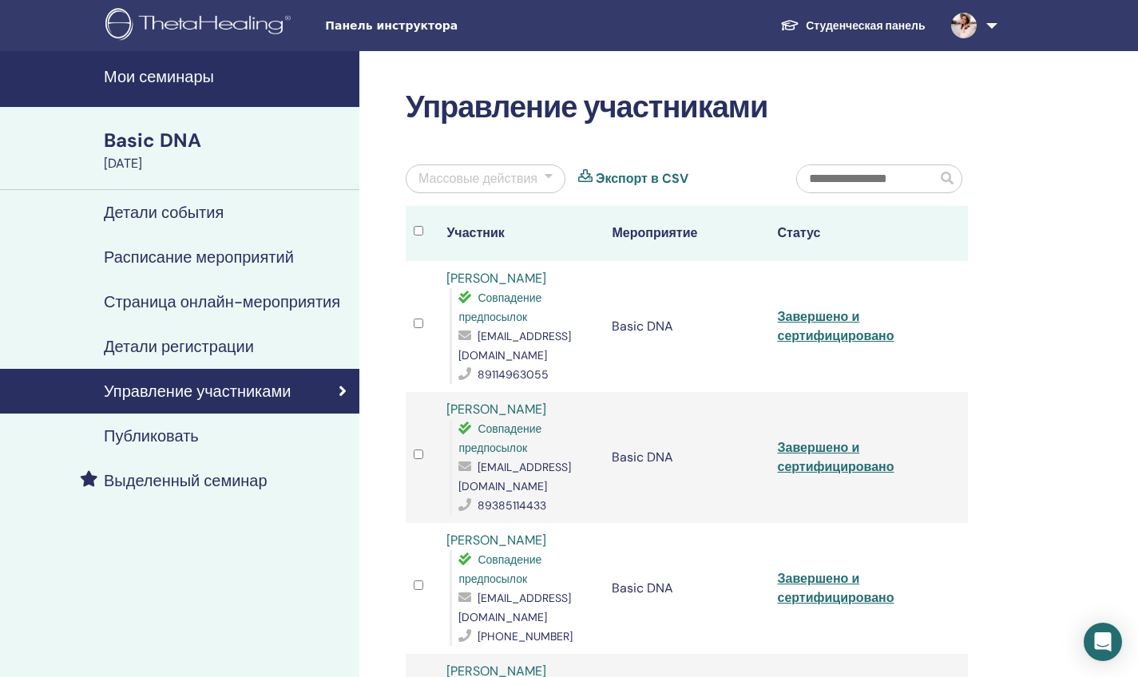
click at [783, 444] on link "Завершено и сертифицировано" at bounding box center [836, 457] width 117 height 36
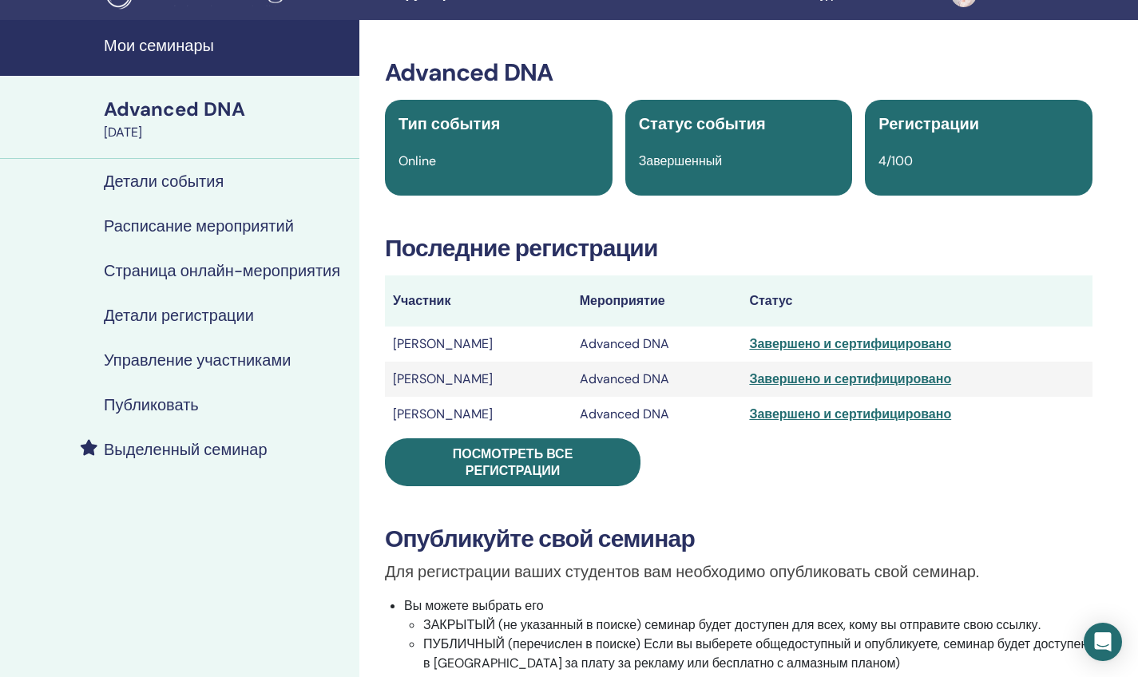
scroll to position [28, 0]
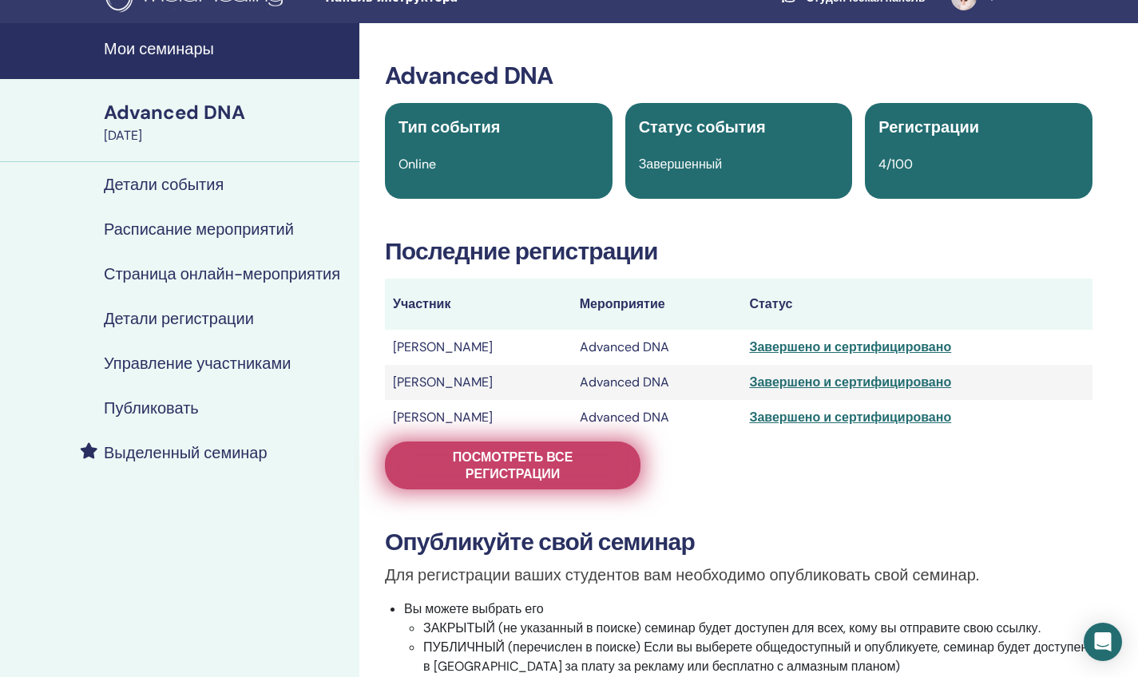
click at [518, 457] on span "Посмотреть все регистрации" at bounding box center [513, 466] width 216 height 34
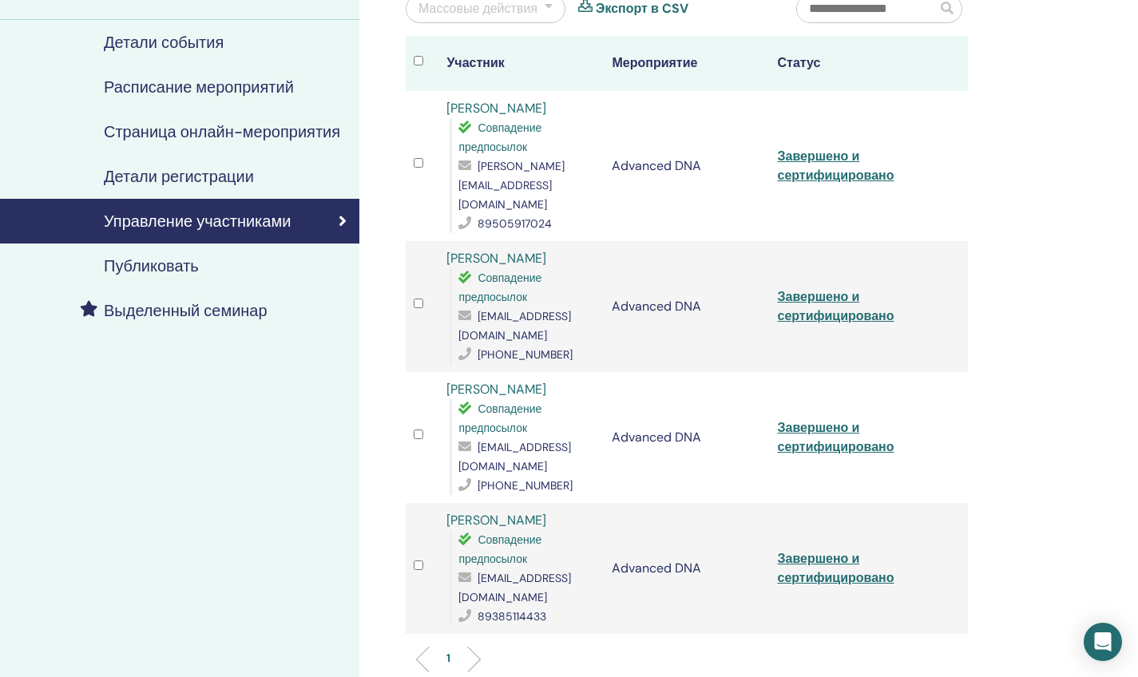
scroll to position [179, 0]
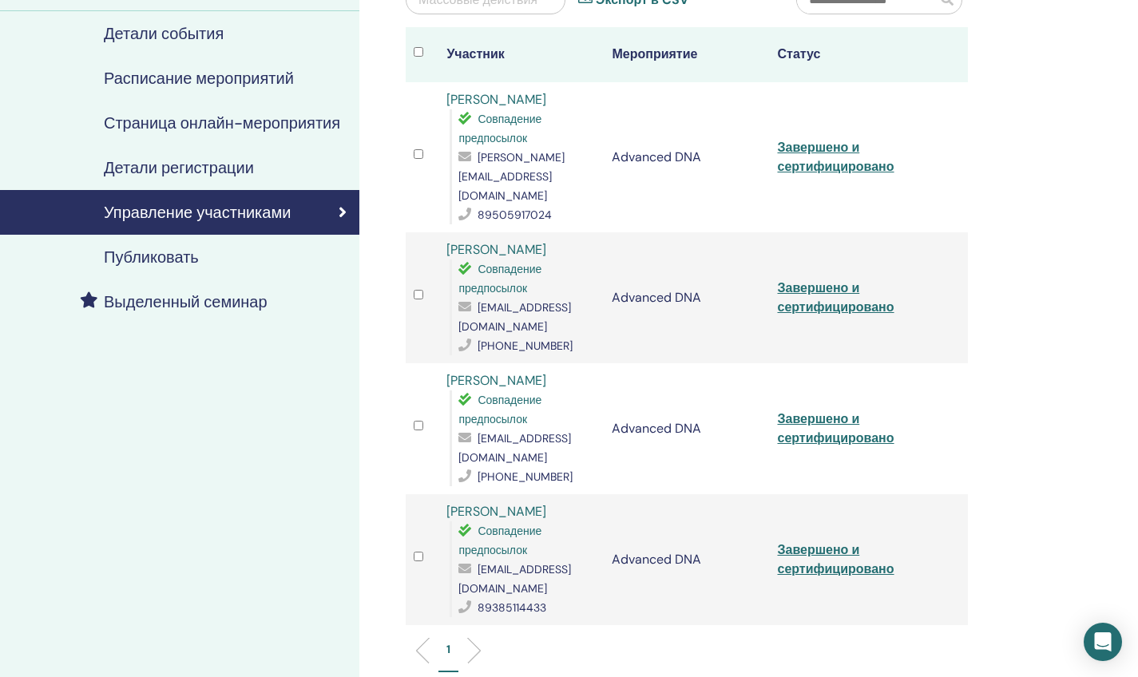
click at [817, 512] on td "Завершено и сертифицировано" at bounding box center [852, 559] width 165 height 131
click at [812, 542] on link "Завершено и сертифицировано" at bounding box center [836, 560] width 117 height 36
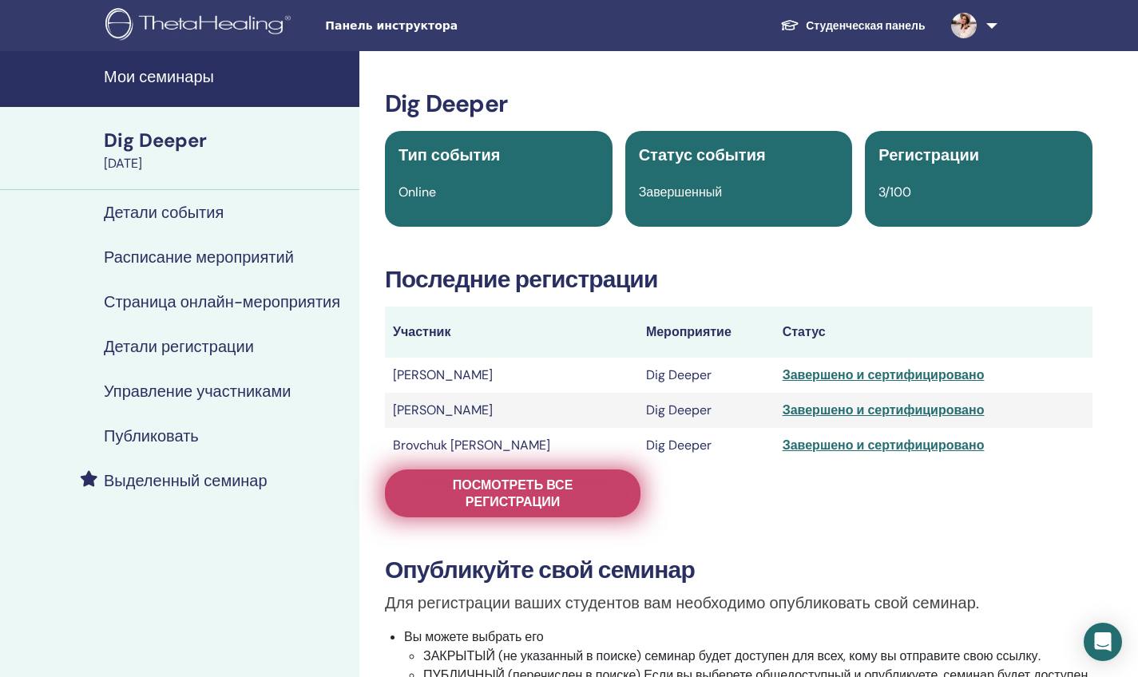
click at [566, 488] on span "Посмотреть все регистрации" at bounding box center [513, 494] width 216 height 34
click at [534, 487] on span "Посмотреть все регистрации" at bounding box center [513, 494] width 216 height 34
